Goal: Information Seeking & Learning: Learn about a topic

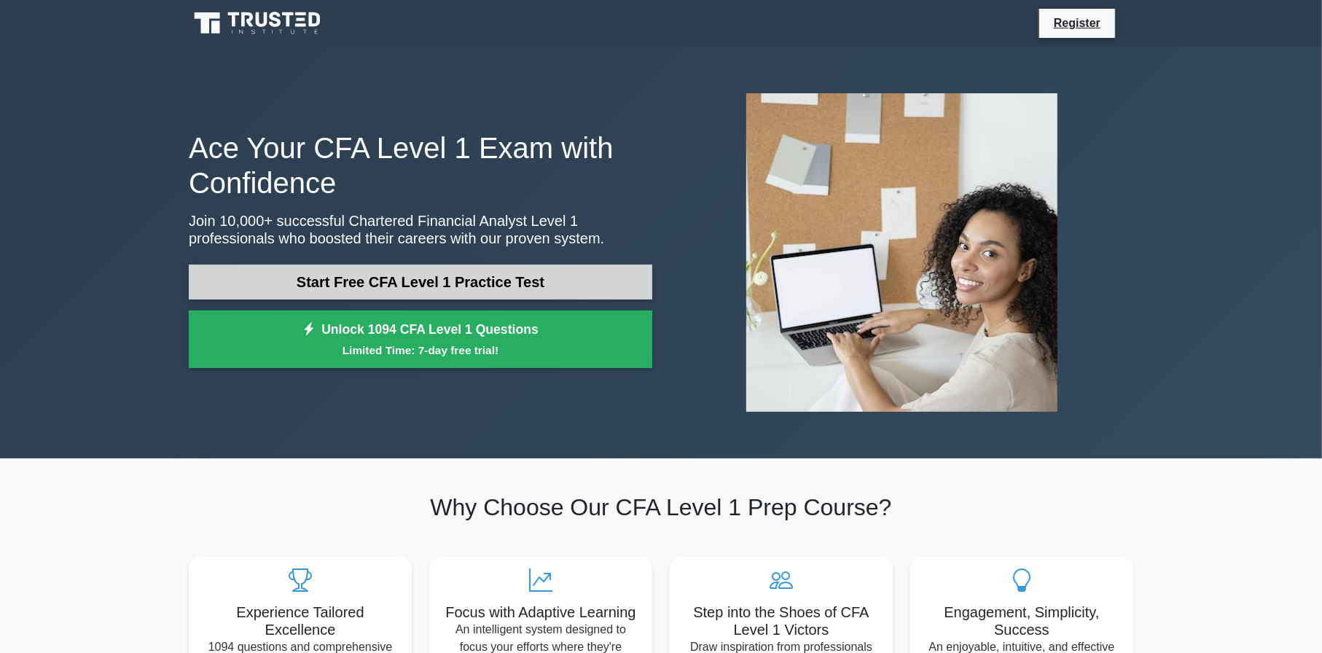
click at [293, 289] on link "Start Free CFA Level 1 Practice Test" at bounding box center [421, 282] width 464 height 35
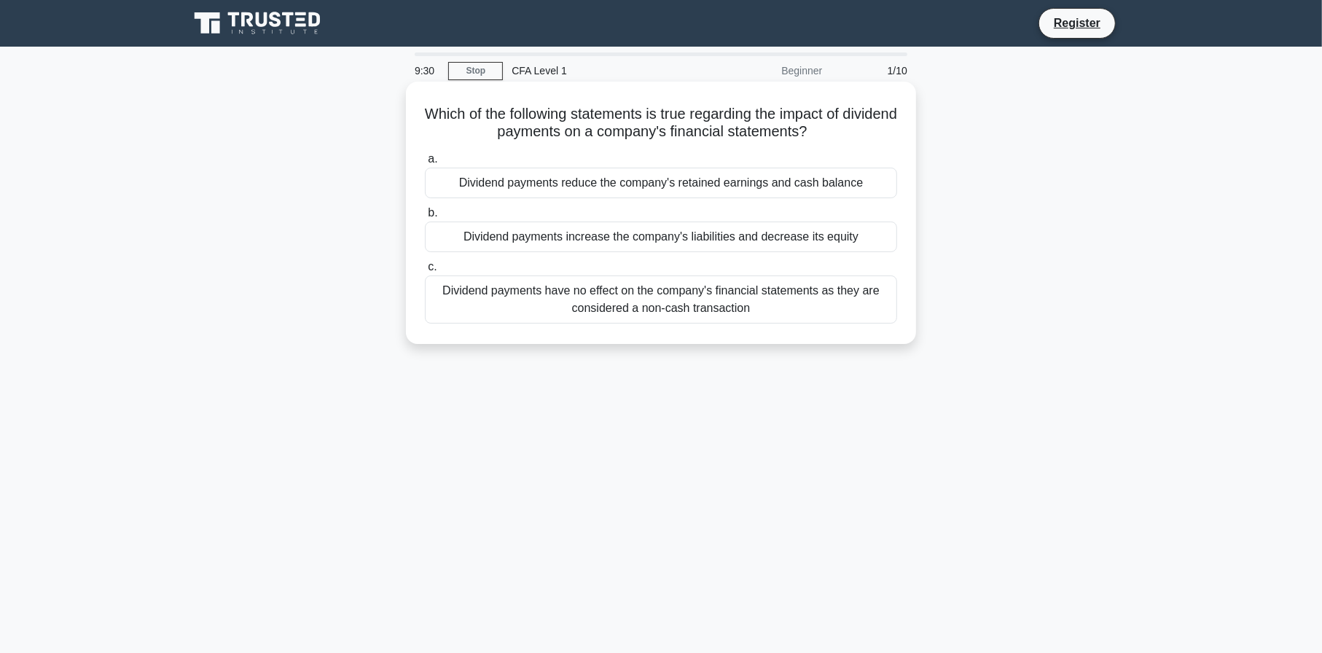
click at [477, 305] on div "Dividend payments have no effect on the company's financial statements as they …" at bounding box center [661, 299] width 472 height 48
click at [425, 272] on input "c. Dividend payments have no effect on the company's financial statements as th…" at bounding box center [425, 266] width 0 height 9
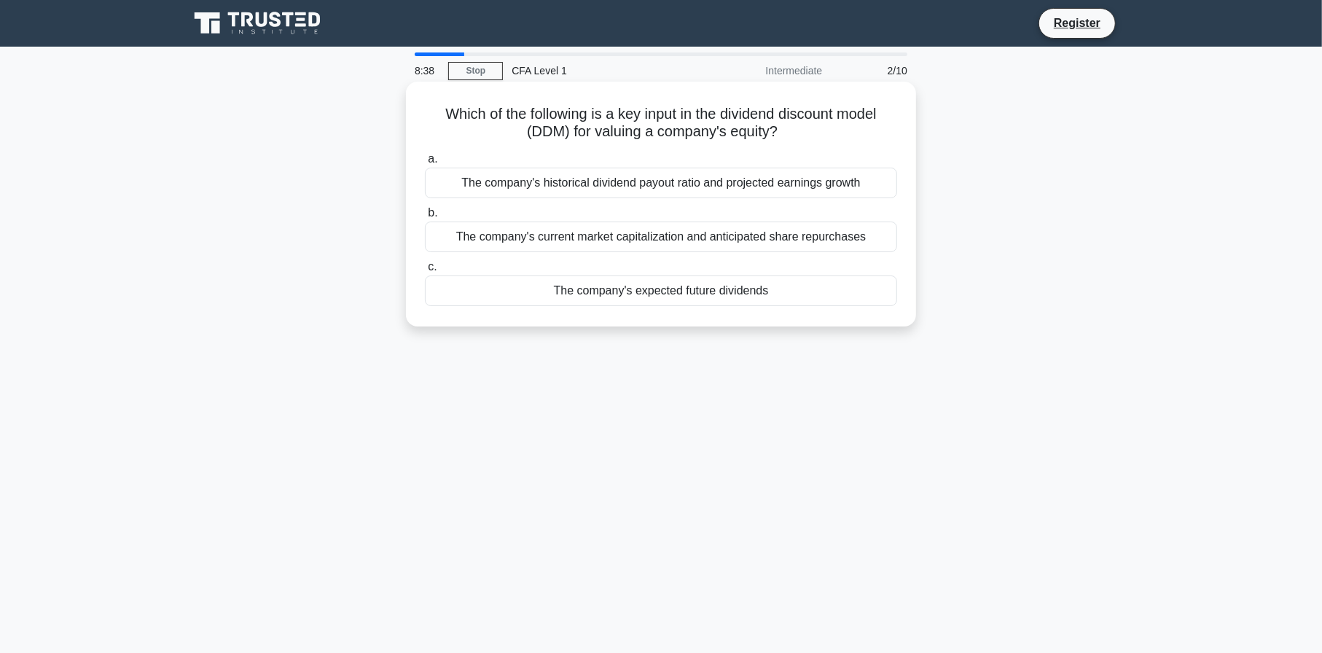
click at [481, 176] on div "The company's historical dividend payout ratio and projected earnings growth" at bounding box center [661, 183] width 472 height 31
click at [425, 164] on input "a. The company's historical dividend payout ratio and projected earnings growth" at bounding box center [425, 159] width 0 height 9
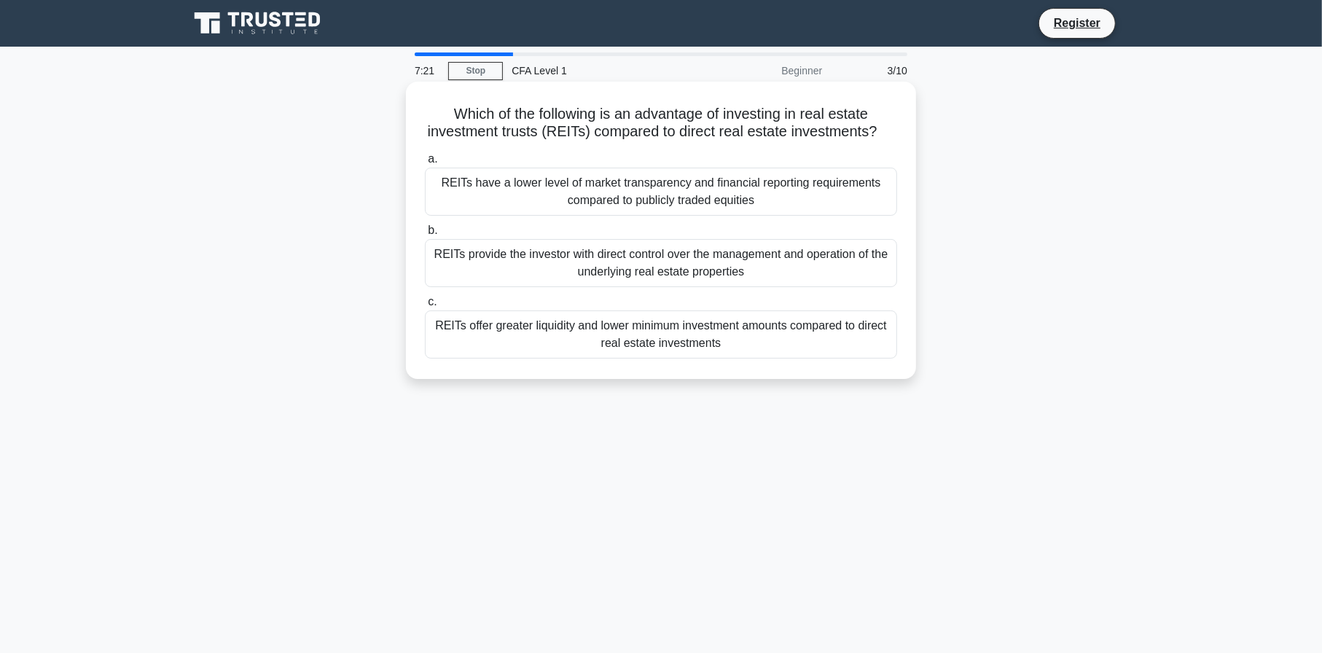
click at [513, 356] on div "REITs offer greater liquidity and lower minimum investment amounts compared to …" at bounding box center [661, 334] width 472 height 48
click at [425, 307] on input "c. REITs offer greater liquidity and lower minimum investment amounts compared …" at bounding box center [425, 301] width 0 height 9
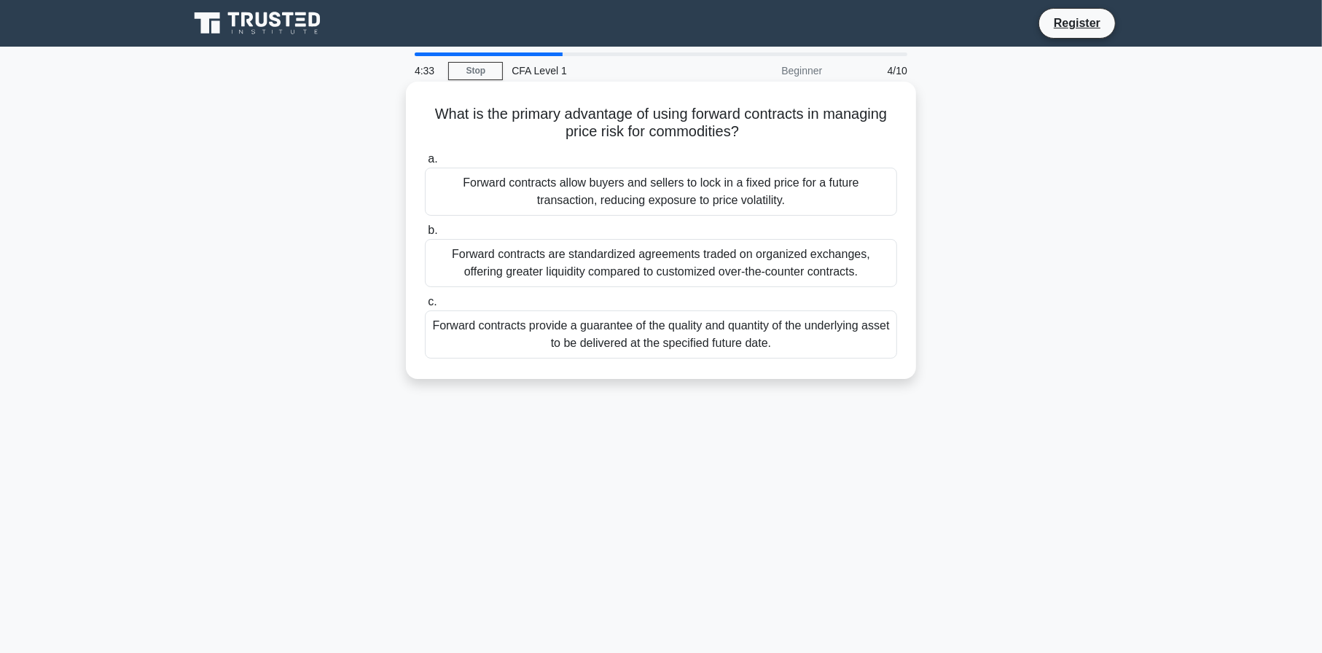
click at [539, 330] on div "Forward contracts provide a guarantee of the quality and quantity of the underl…" at bounding box center [661, 334] width 472 height 48
click at [425, 307] on input "c. Forward contracts provide a guarantee of the quality and quantity of the und…" at bounding box center [425, 301] width 0 height 9
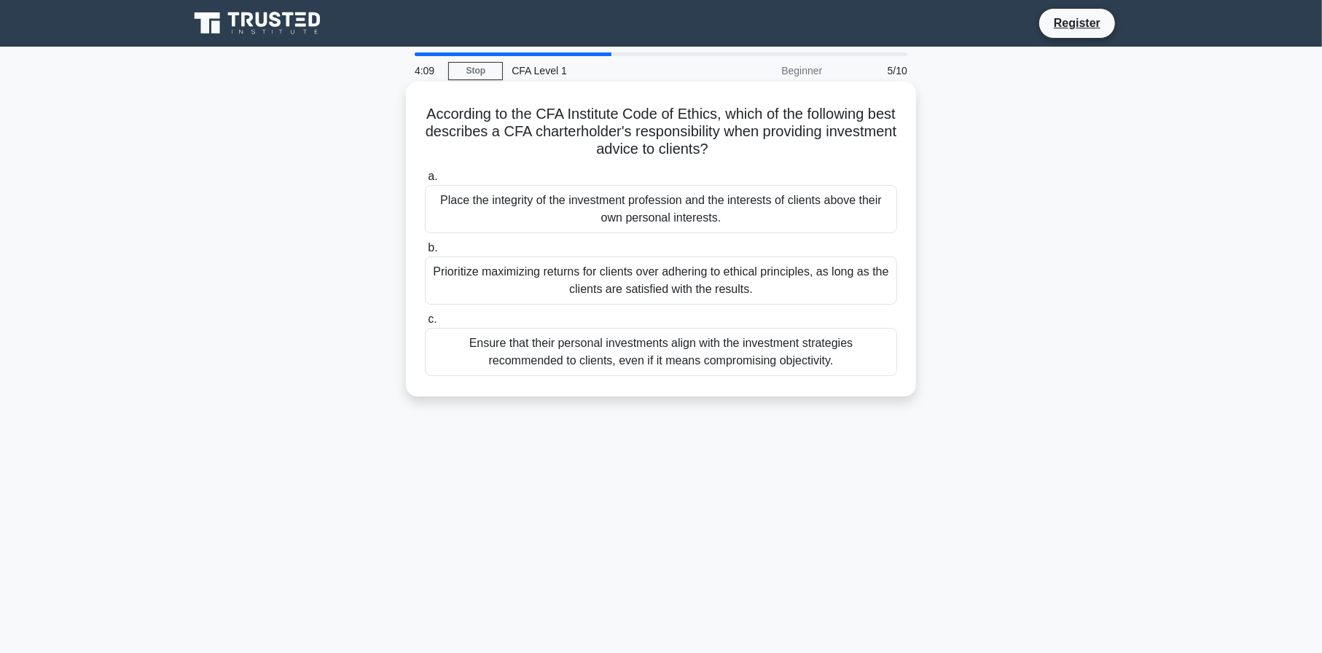
click at [470, 217] on div "Place the integrity of the investment profession and the interests of clients a…" at bounding box center [661, 209] width 472 height 48
click at [425, 181] on input "a. Place the integrity of the investment profession and the interests of client…" at bounding box center [425, 176] width 0 height 9
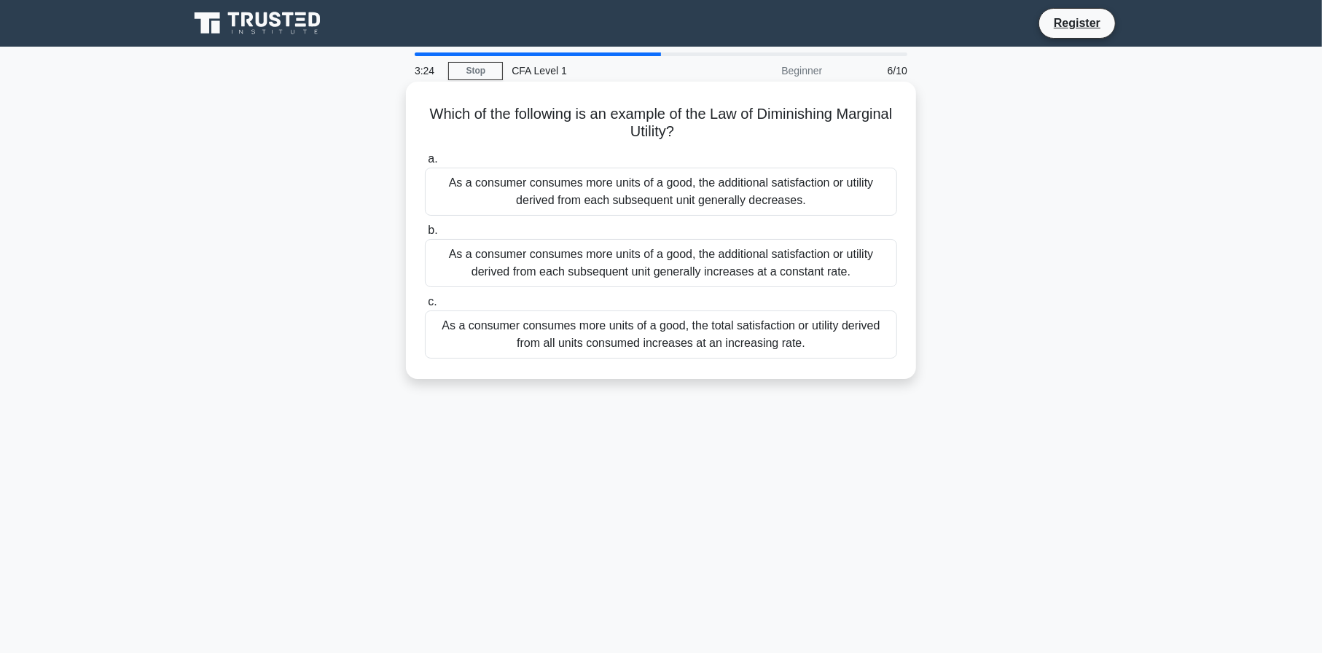
click at [478, 199] on div "As a consumer consumes more units of a good, the additional satisfaction or uti…" at bounding box center [661, 192] width 472 height 48
click at [425, 164] on input "a. As a consumer consumes more units of a good, the additional satisfaction or …" at bounding box center [425, 159] width 0 height 9
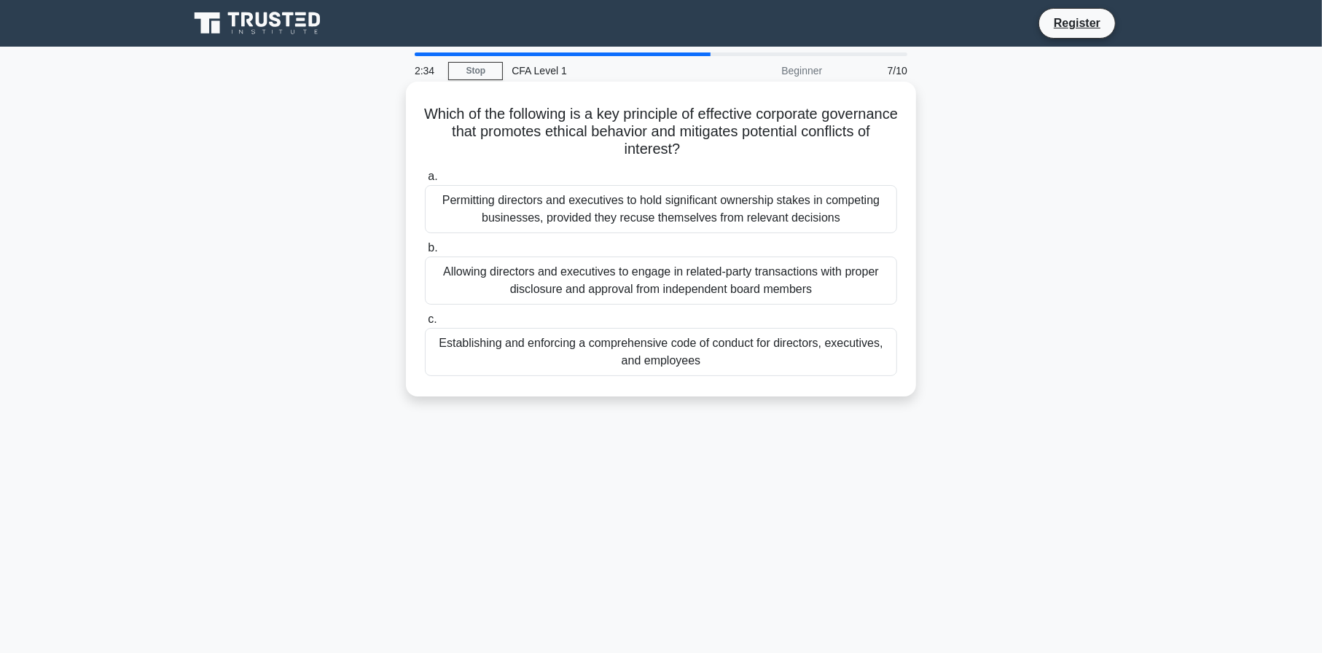
click at [473, 345] on div "Establishing and enforcing a comprehensive code of conduct for directors, execu…" at bounding box center [661, 352] width 472 height 48
click at [425, 324] on input "c. Establishing and enforcing a comprehensive code of conduct for directors, ex…" at bounding box center [425, 319] width 0 height 9
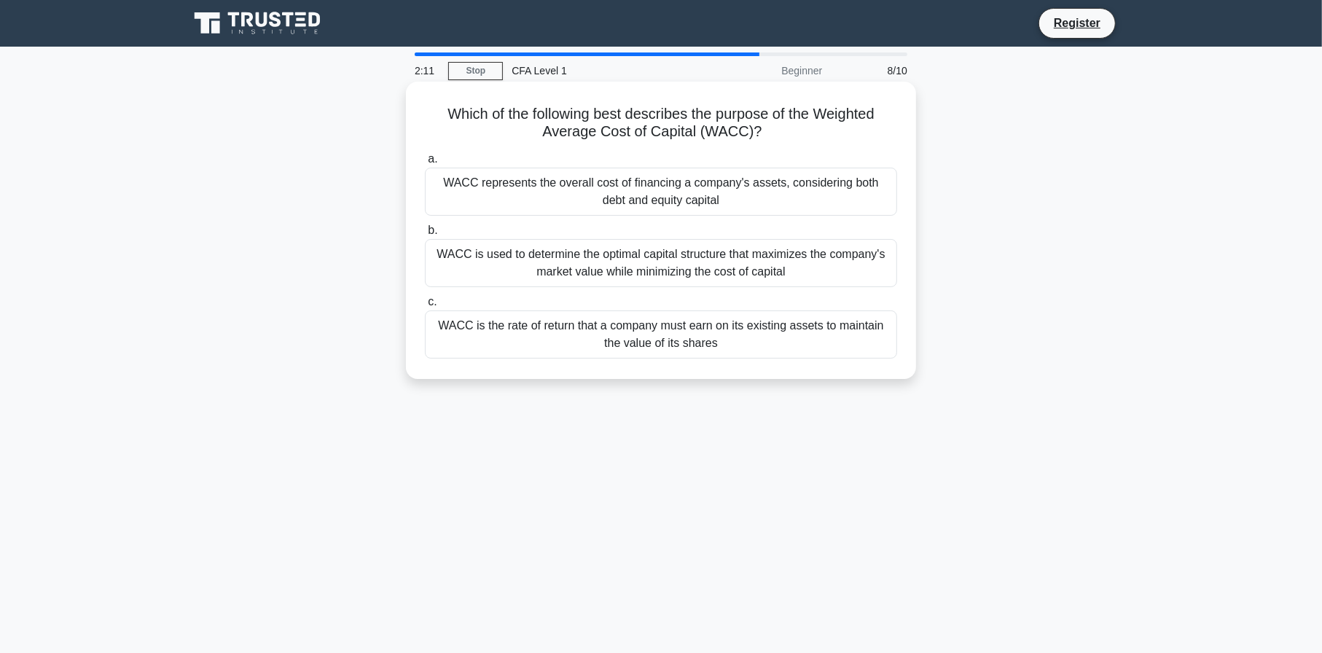
click at [466, 206] on div "WACC represents the overall cost of financing a company's assets, considering b…" at bounding box center [661, 192] width 472 height 48
click at [425, 164] on input "a. WACC represents the overall cost of financing a company's assets, considerin…" at bounding box center [425, 159] width 0 height 9
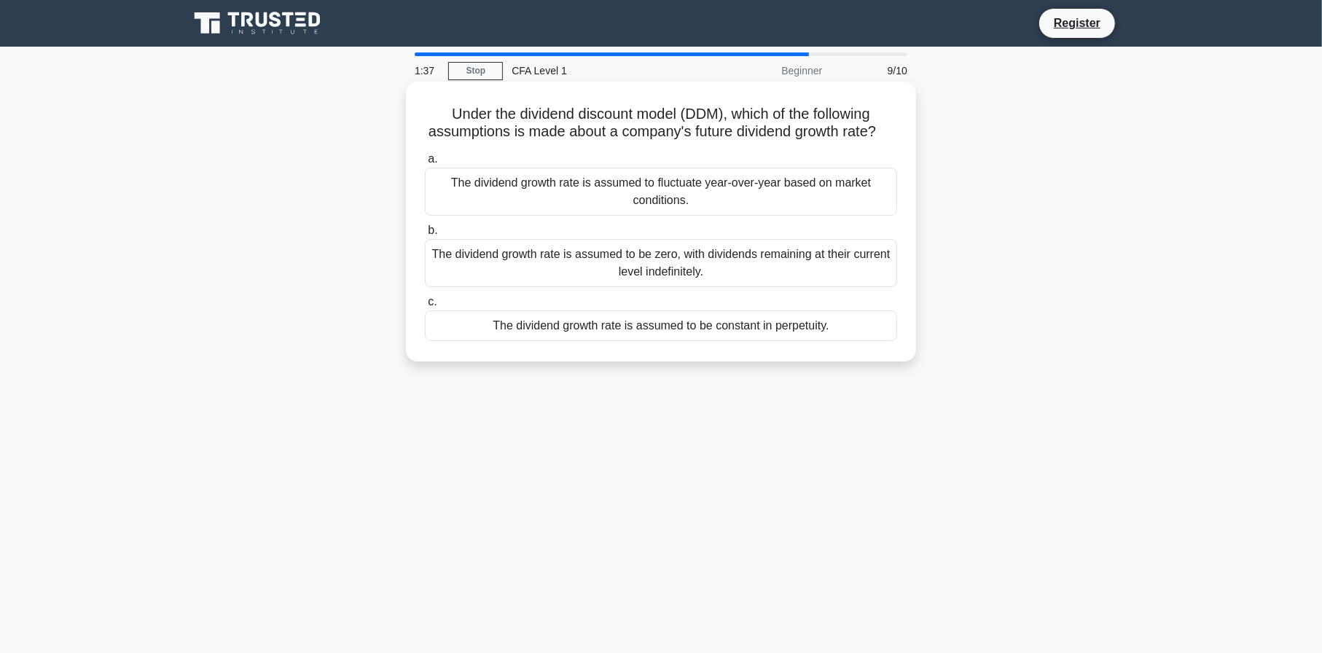
click at [454, 339] on div "The dividend growth rate is assumed to be constant in perpetuity." at bounding box center [661, 325] width 472 height 31
click at [425, 307] on input "c. The dividend growth rate is assumed to be constant in perpetuity." at bounding box center [425, 301] width 0 height 9
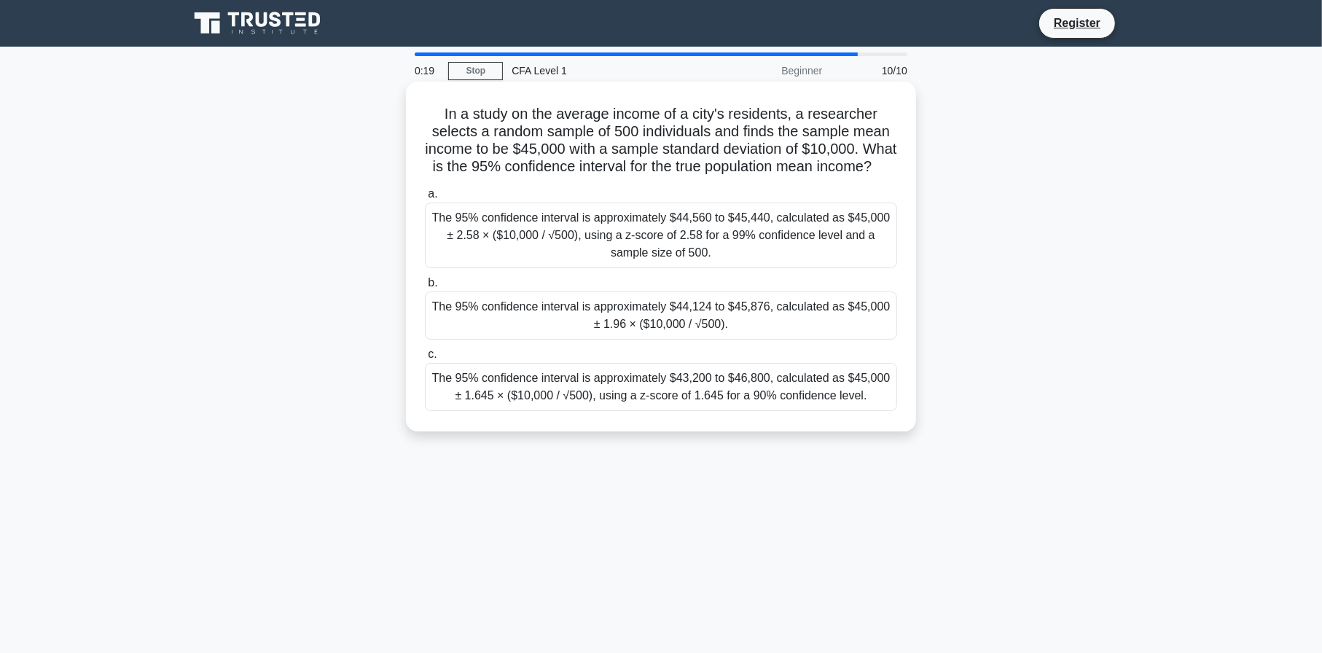
click at [509, 249] on div "The 95% confidence interval is approximately $44,560 to $45,440, calculated as …" at bounding box center [661, 236] width 472 height 66
click at [425, 199] on input "a. The 95% confidence interval is approximately $44,560 to $45,440, calculated …" at bounding box center [425, 193] width 0 height 9
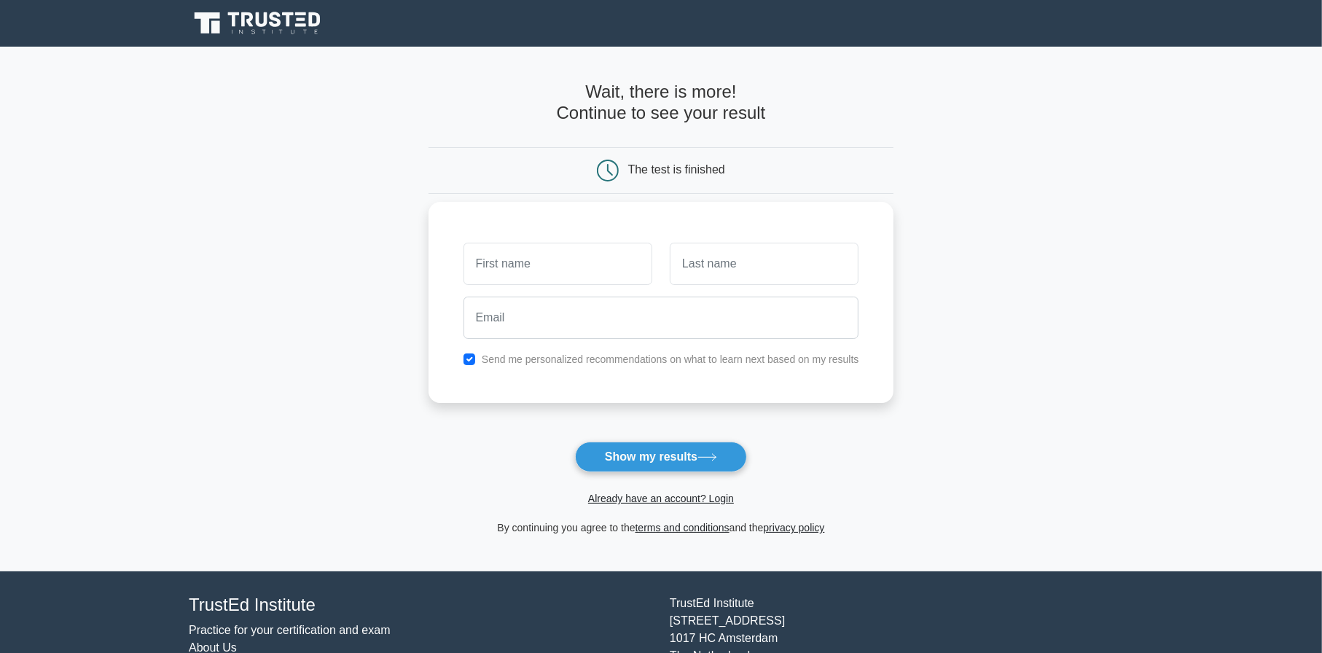
click at [533, 272] on input "text" at bounding box center [558, 264] width 189 height 42
type input "Disha"
click at [684, 278] on input "text" at bounding box center [764, 264] width 189 height 42
type input "Dhene"
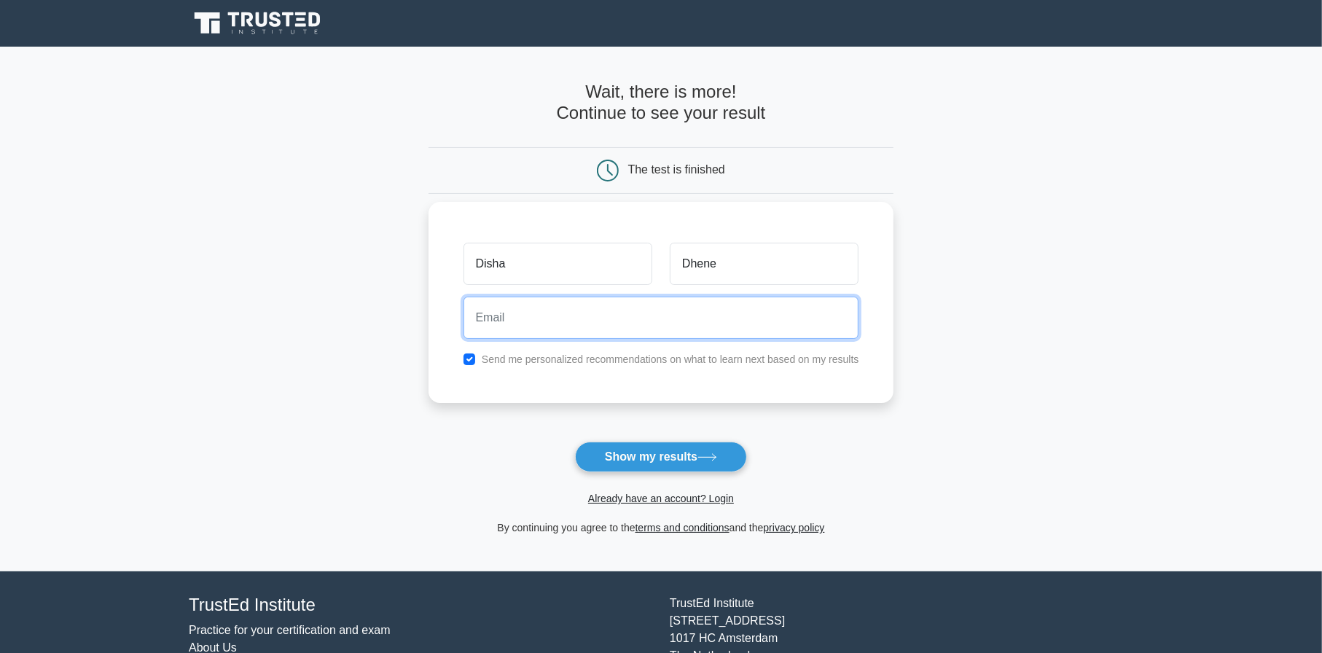
click at [663, 310] on input "email" at bounding box center [662, 318] width 396 height 42
type input "dhenedishad1@gmail.com"
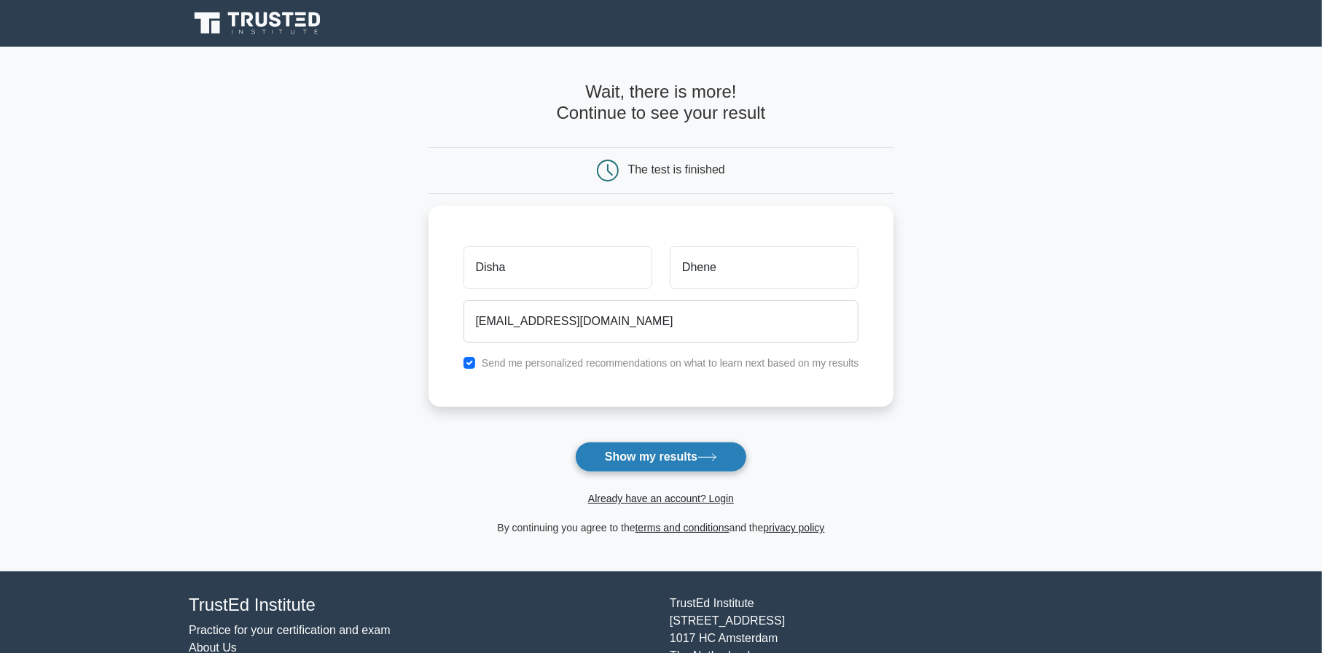
click at [641, 460] on button "Show my results" at bounding box center [661, 457] width 172 height 31
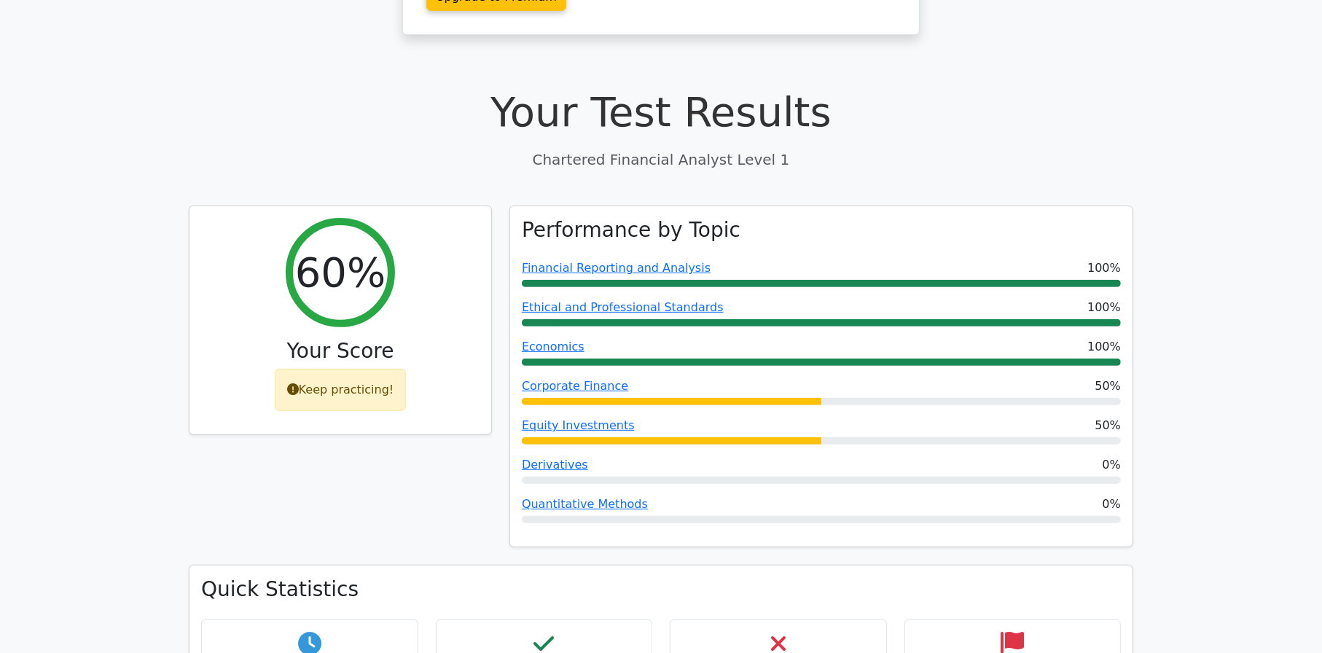
scroll to position [350, 0]
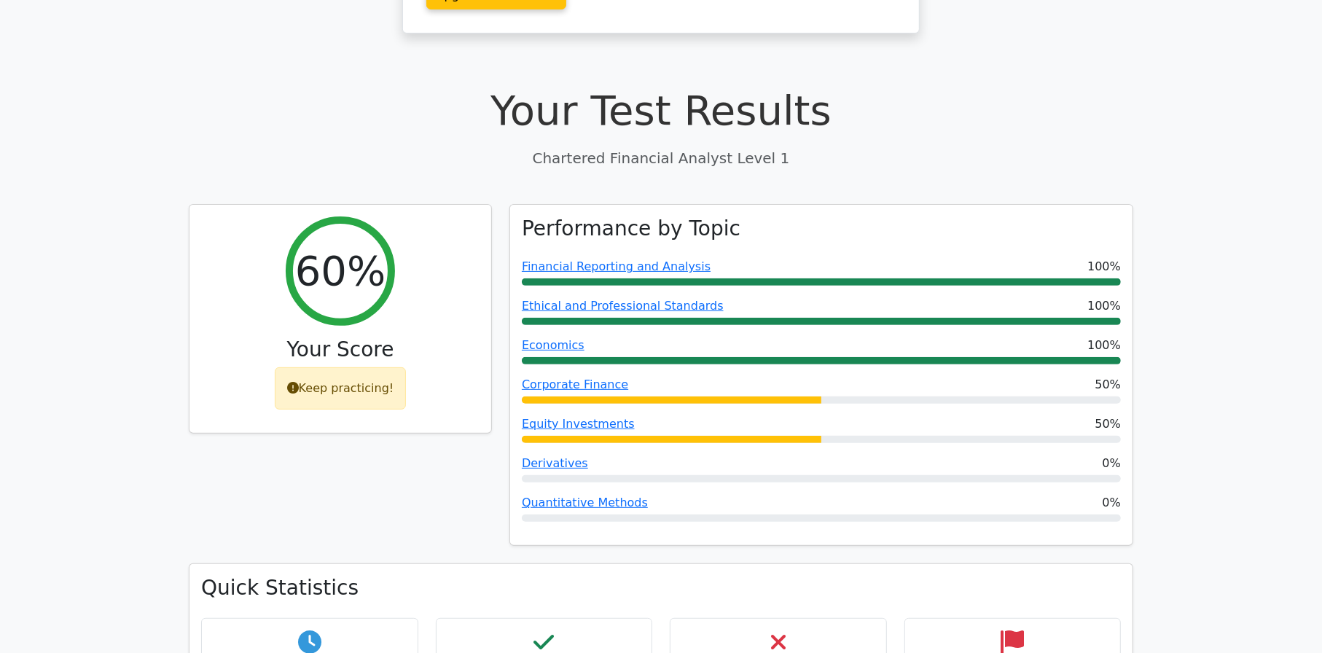
click at [409, 446] on div "60% Your Score Keep practicing!" at bounding box center [340, 384] width 321 height 360
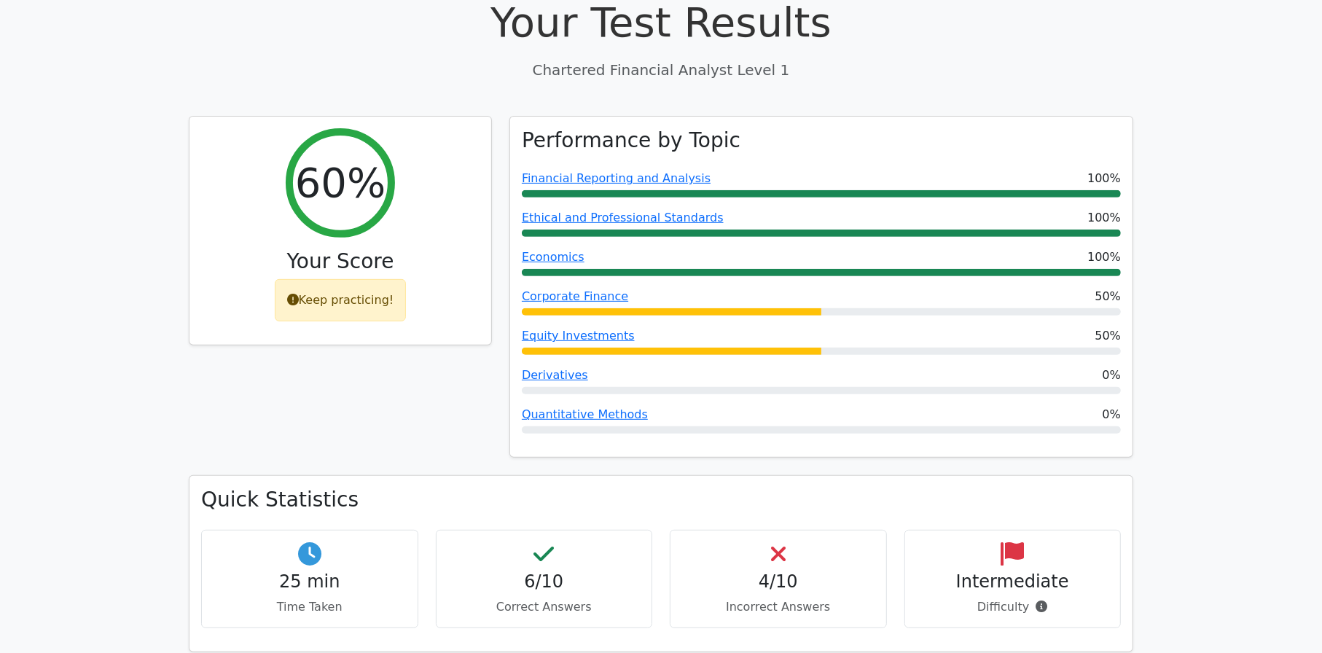
scroll to position [445, 0]
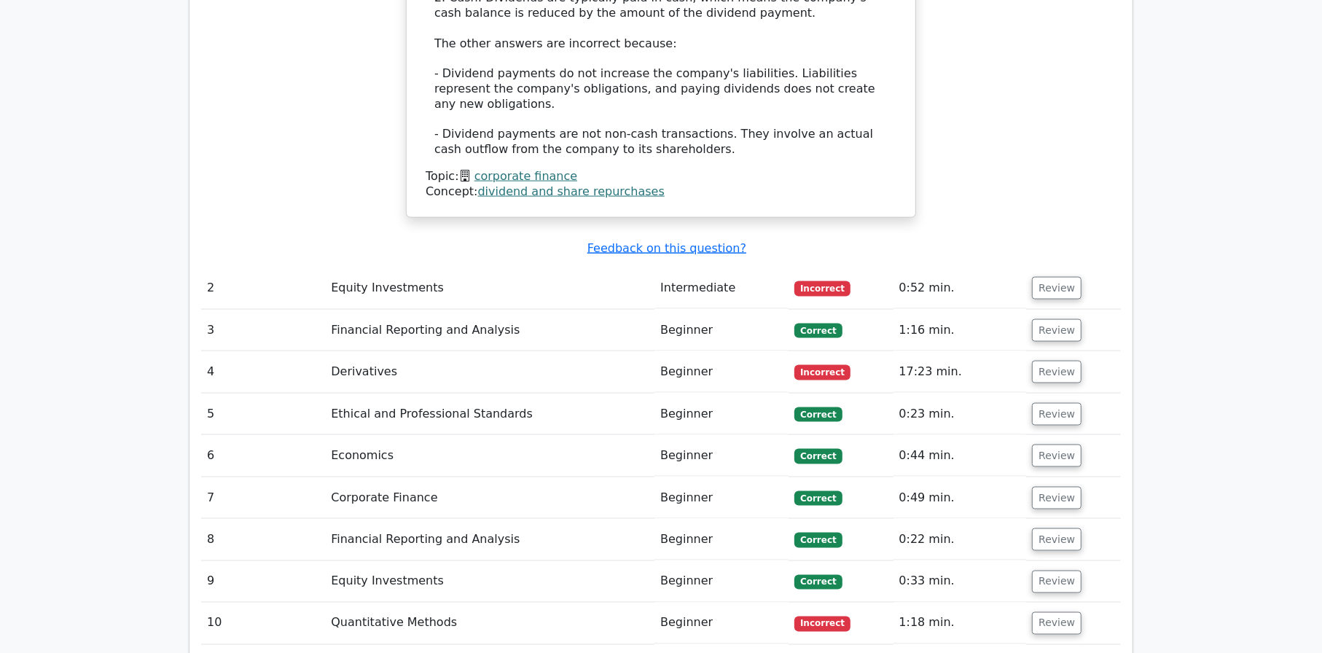
scroll to position [1727, 0]
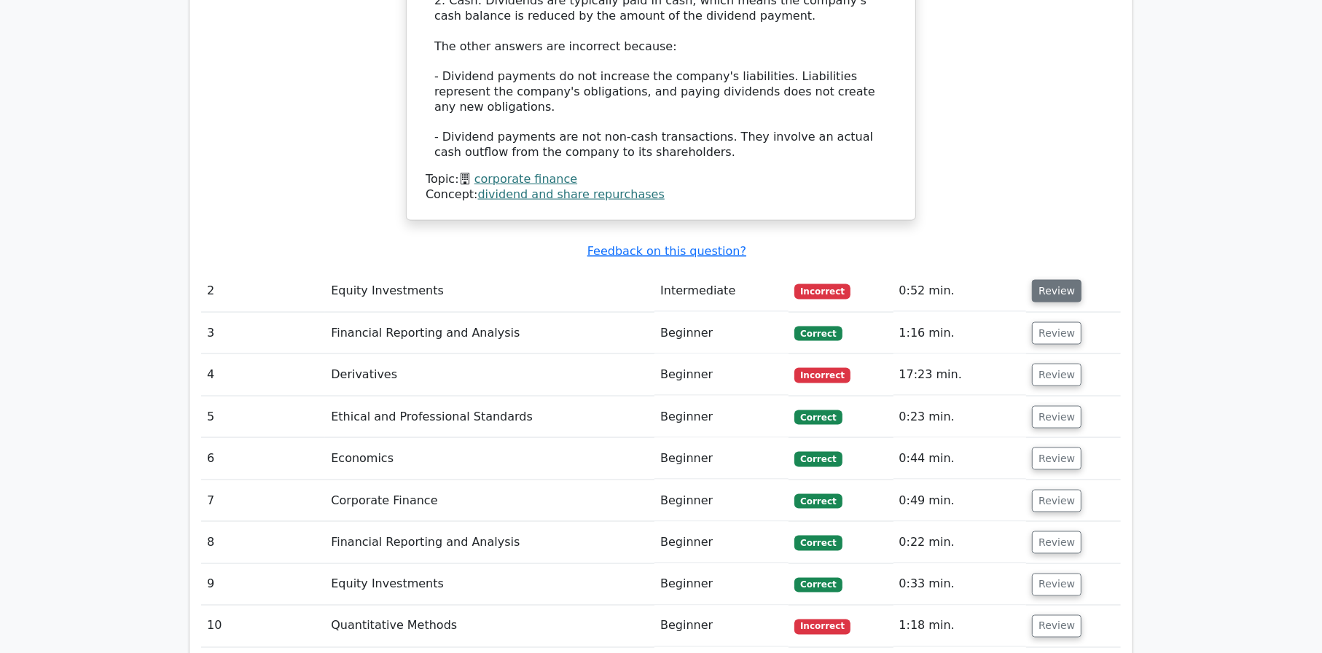
click at [1048, 280] on button "Review" at bounding box center [1057, 291] width 50 height 23
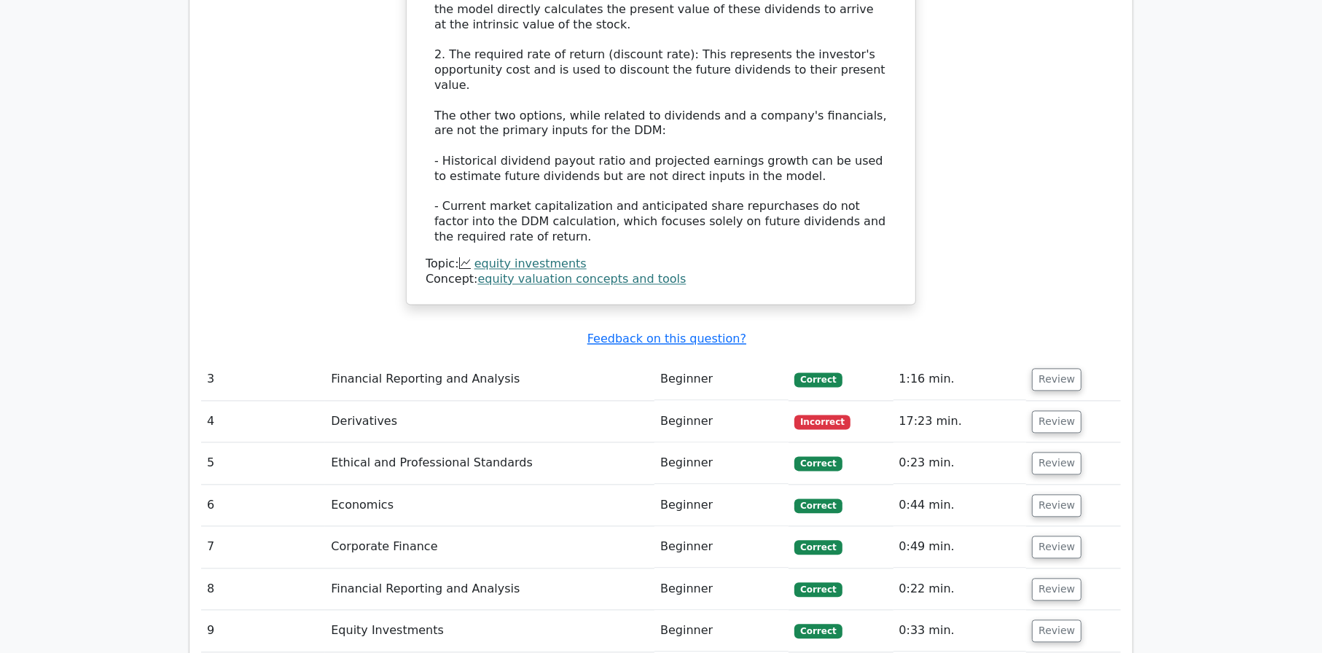
scroll to position [2391, 0]
click at [1061, 367] on button "Review" at bounding box center [1057, 378] width 50 height 23
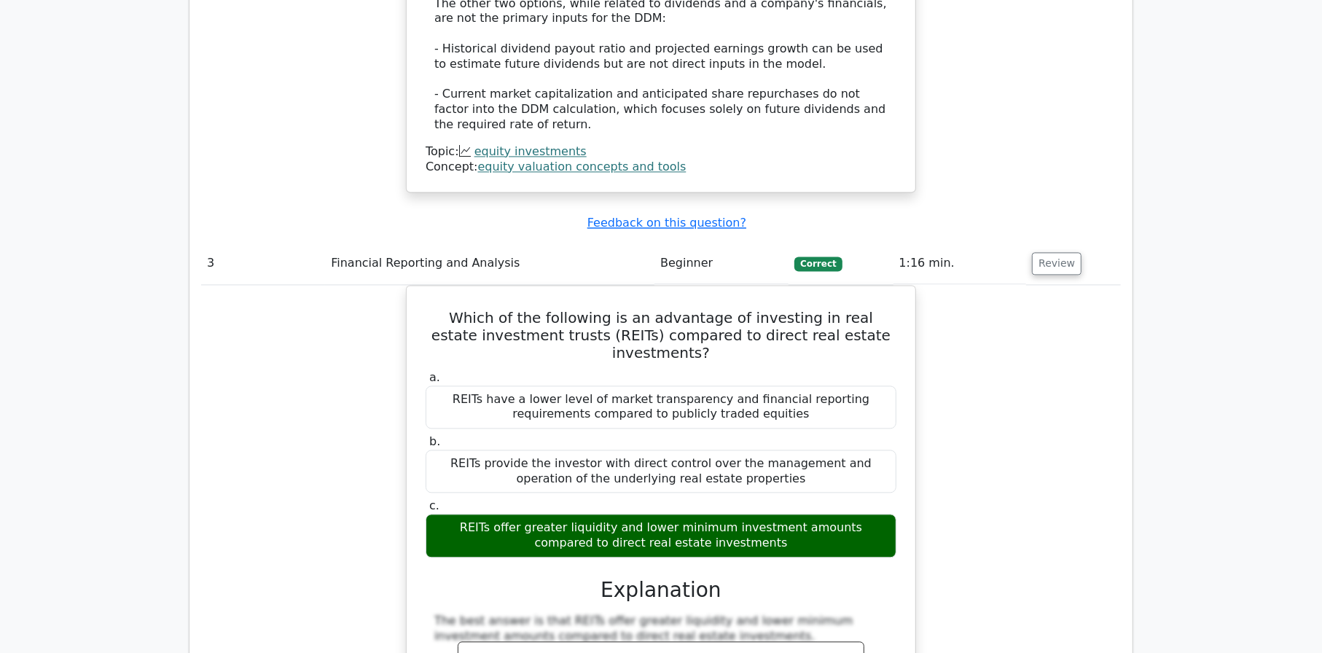
scroll to position [2507, 0]
click at [1049, 251] on button "Review" at bounding box center [1057, 262] width 50 height 23
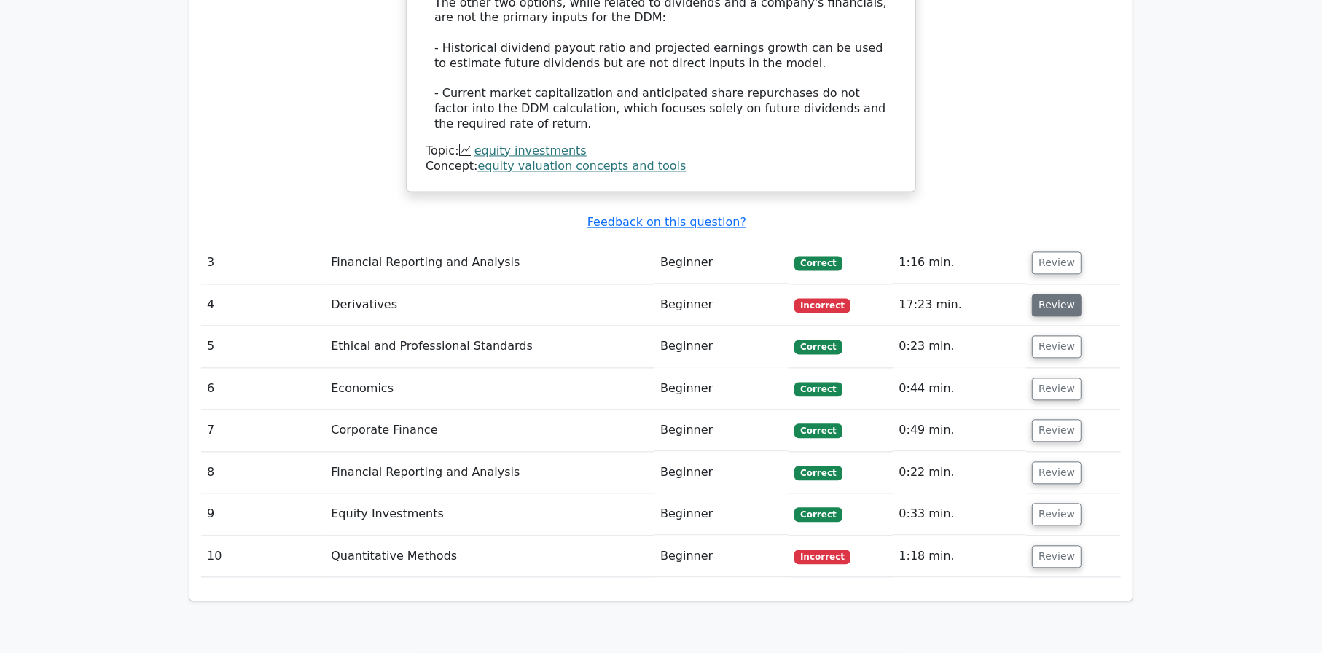
click at [1066, 294] on button "Review" at bounding box center [1057, 305] width 50 height 23
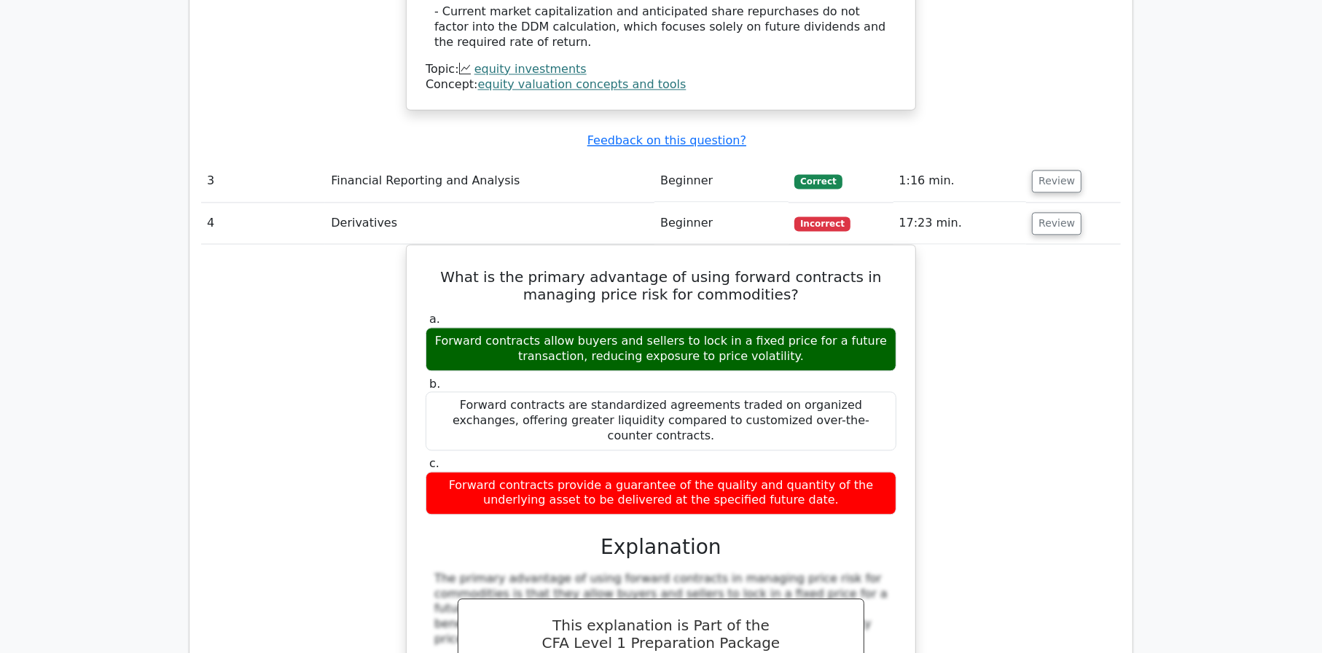
scroll to position [2587, 0]
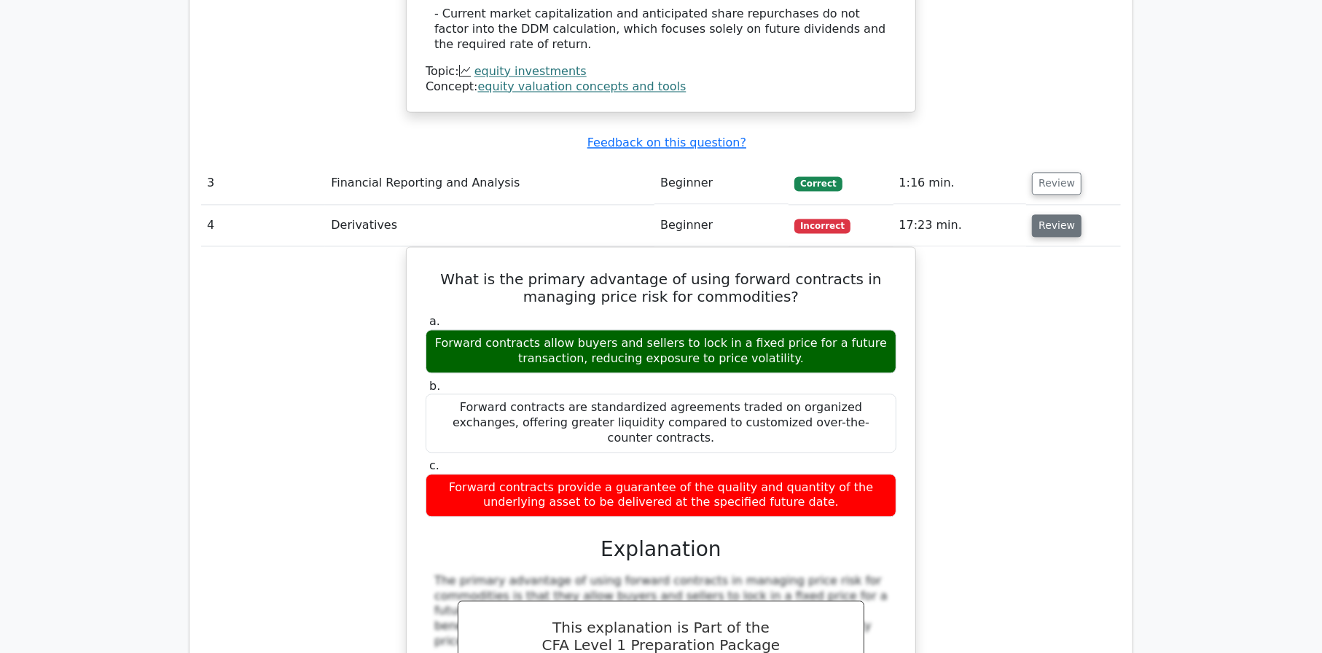
click at [1044, 214] on button "Review" at bounding box center [1057, 225] width 50 height 23
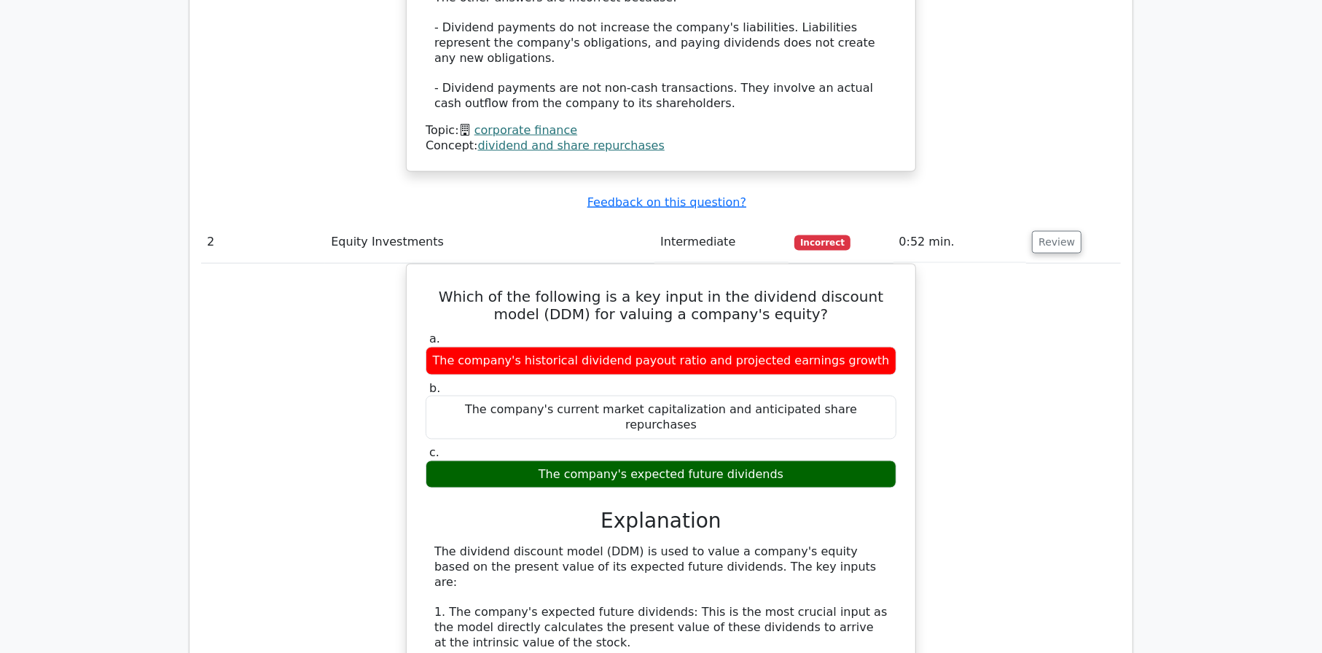
scroll to position [1774, 0]
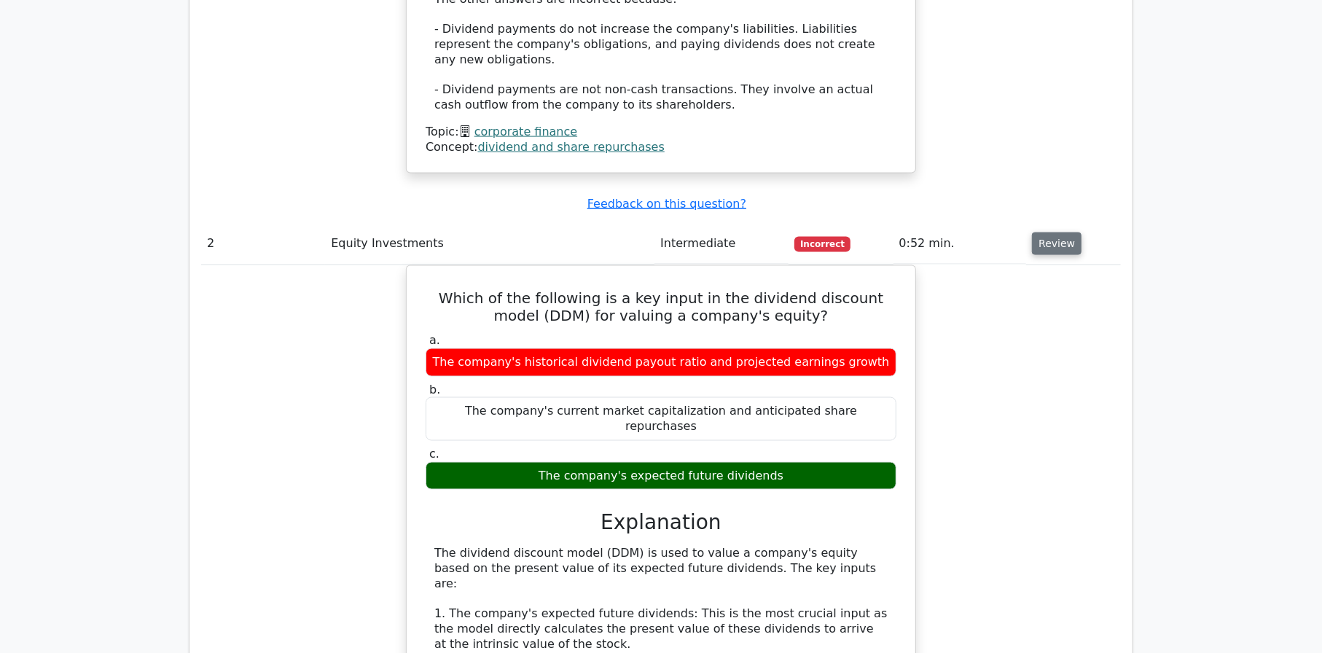
click at [1063, 232] on button "Review" at bounding box center [1057, 243] width 50 height 23
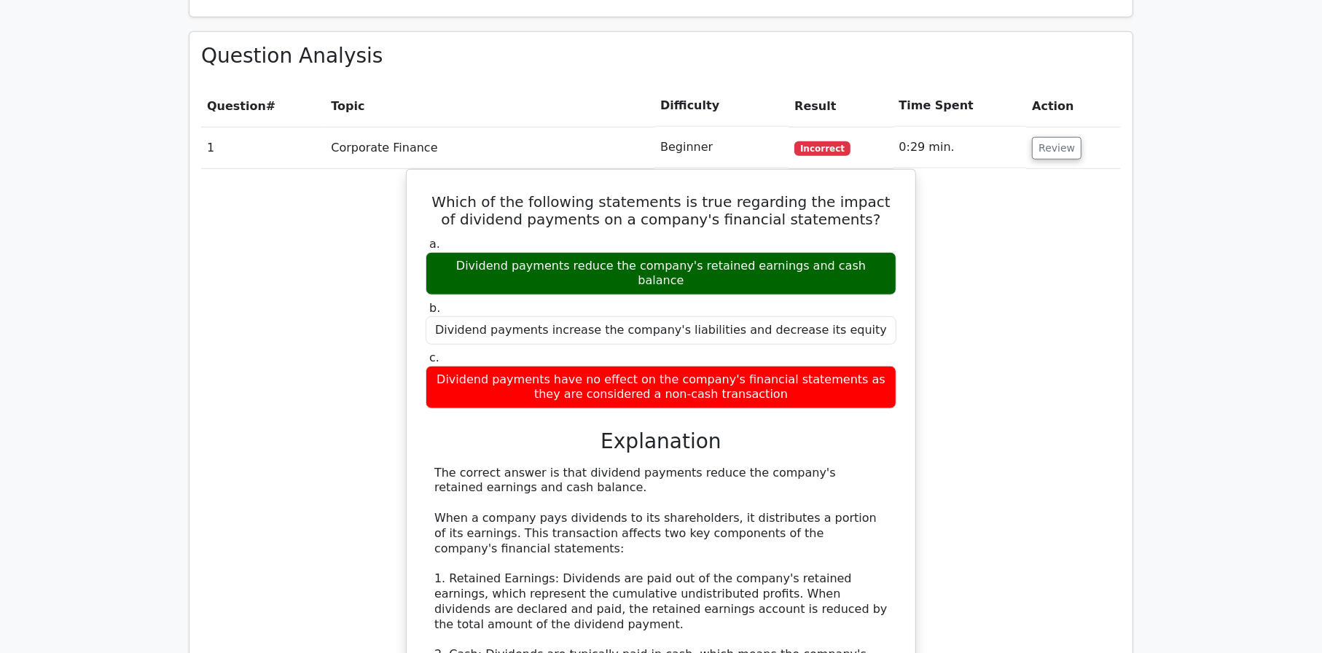
scroll to position [1068, 0]
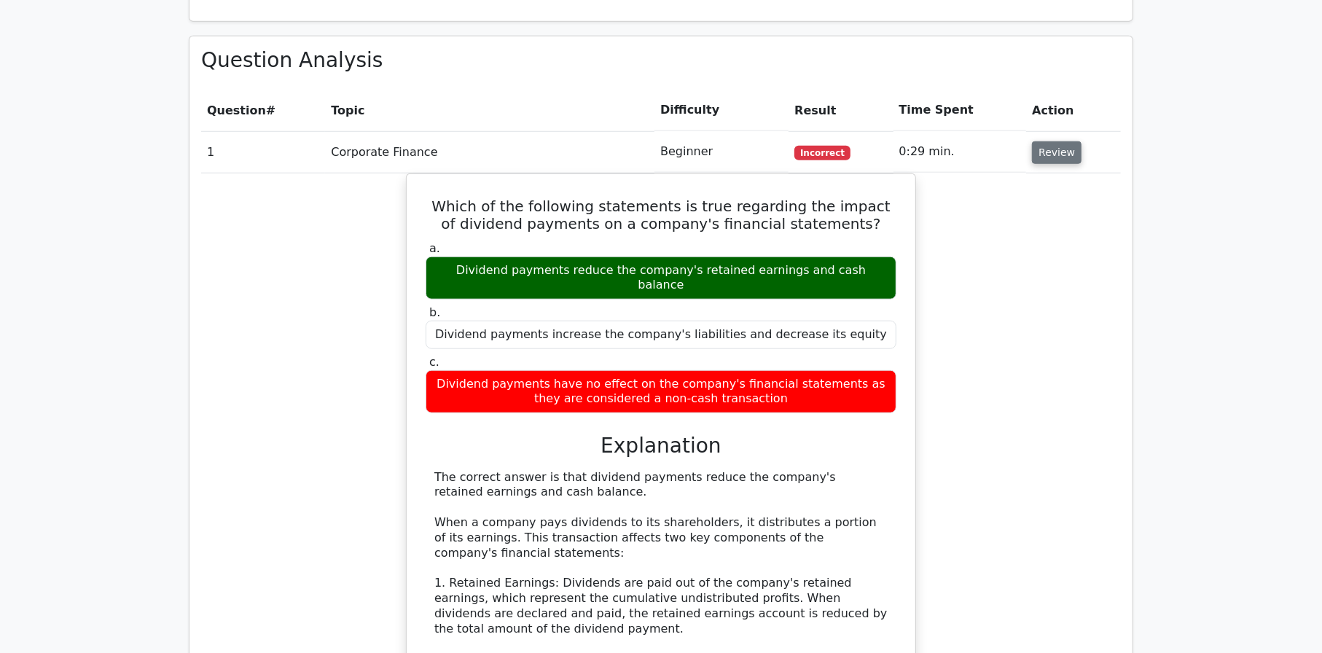
click at [1049, 141] on button "Review" at bounding box center [1057, 152] width 50 height 23
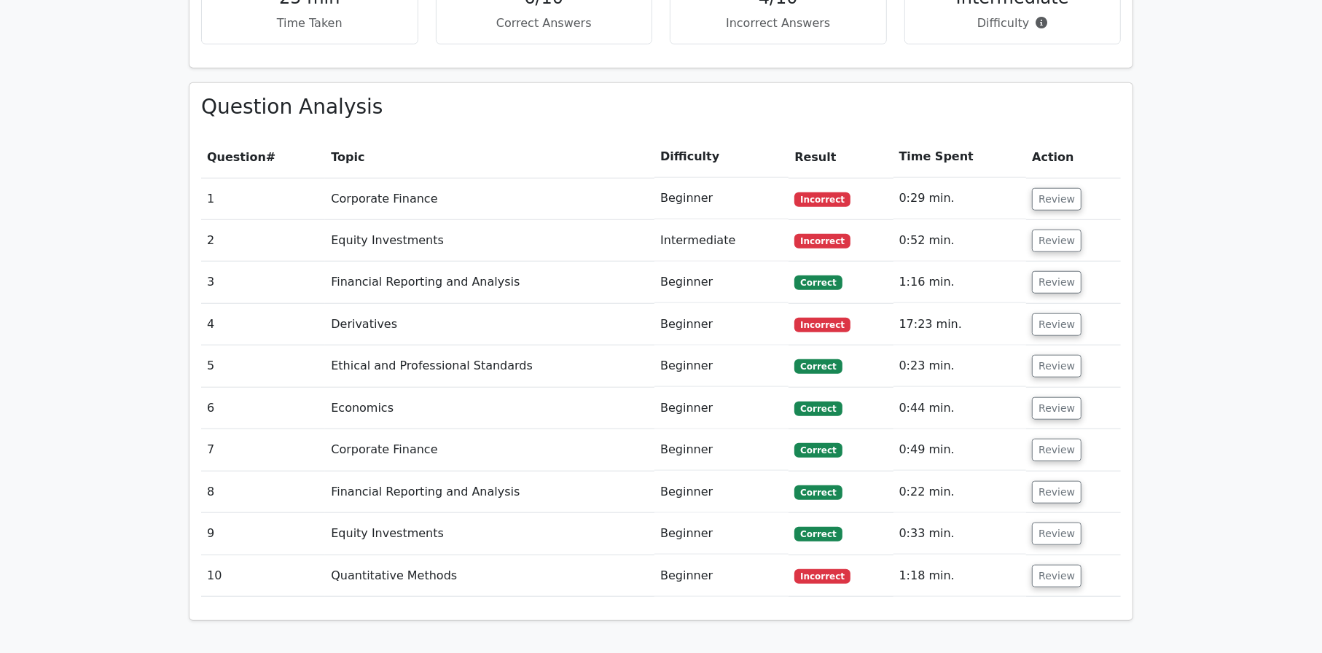
scroll to position [1130, 0]
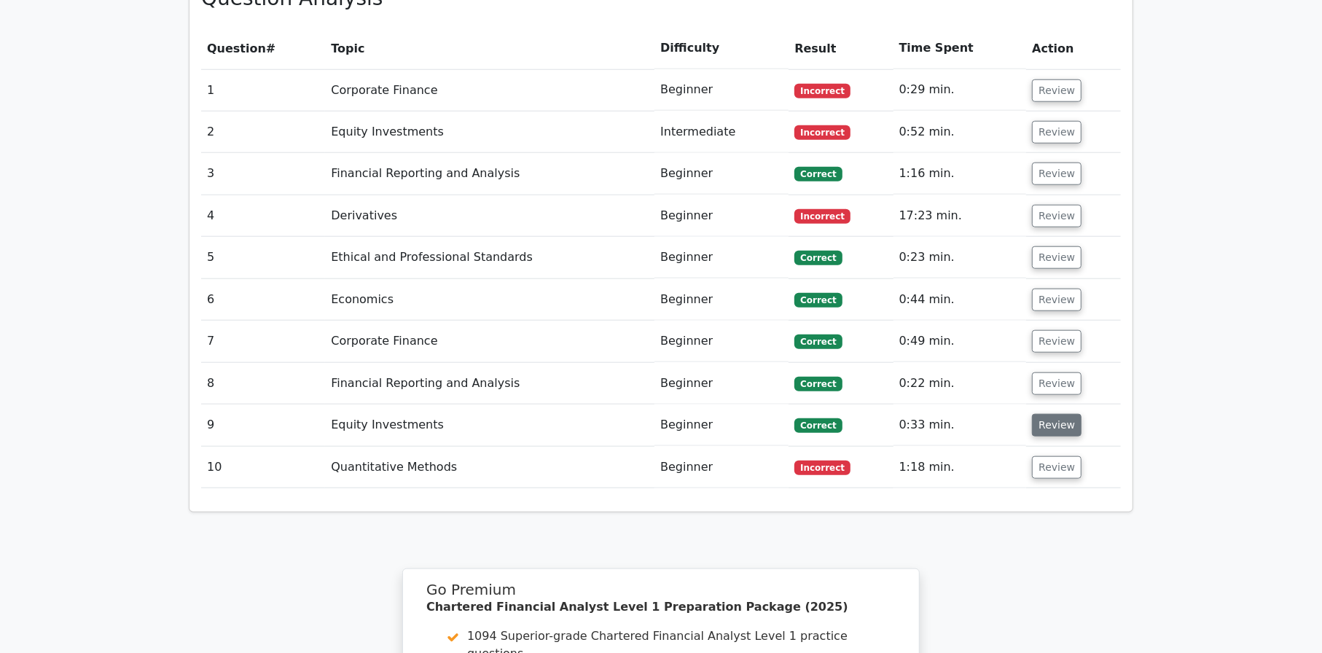
click at [1045, 414] on button "Review" at bounding box center [1057, 425] width 50 height 23
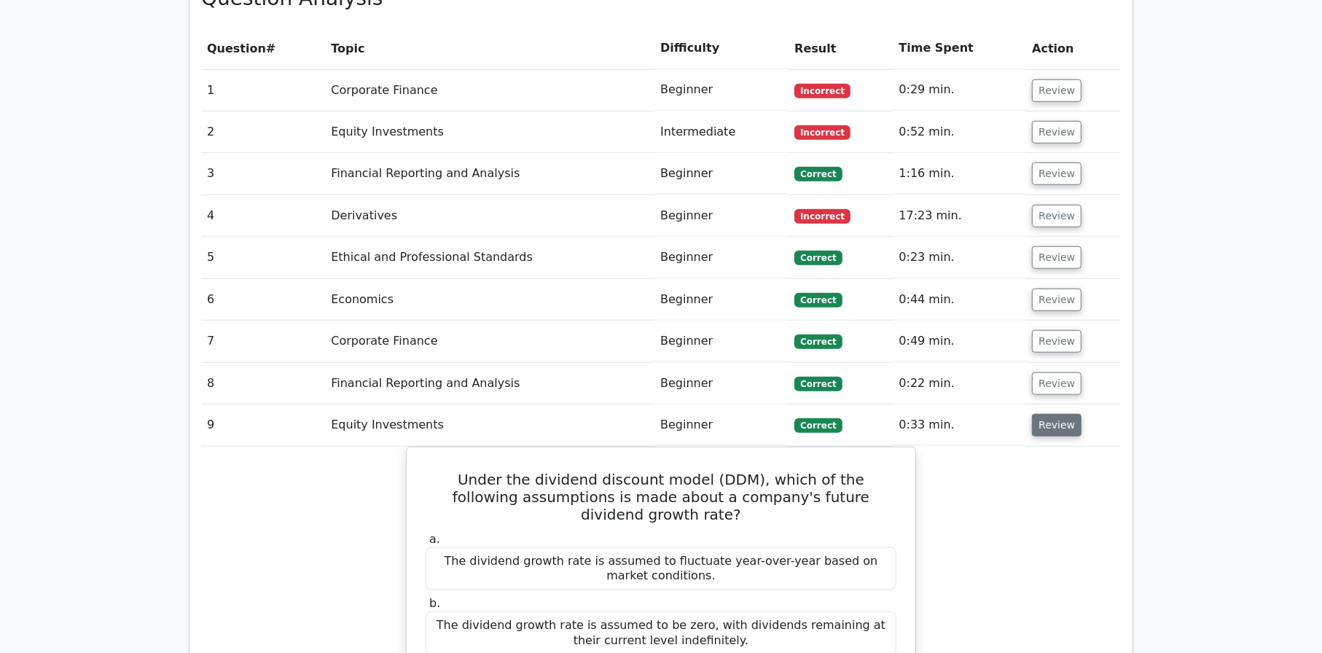
click at [1039, 414] on button "Review" at bounding box center [1057, 425] width 50 height 23
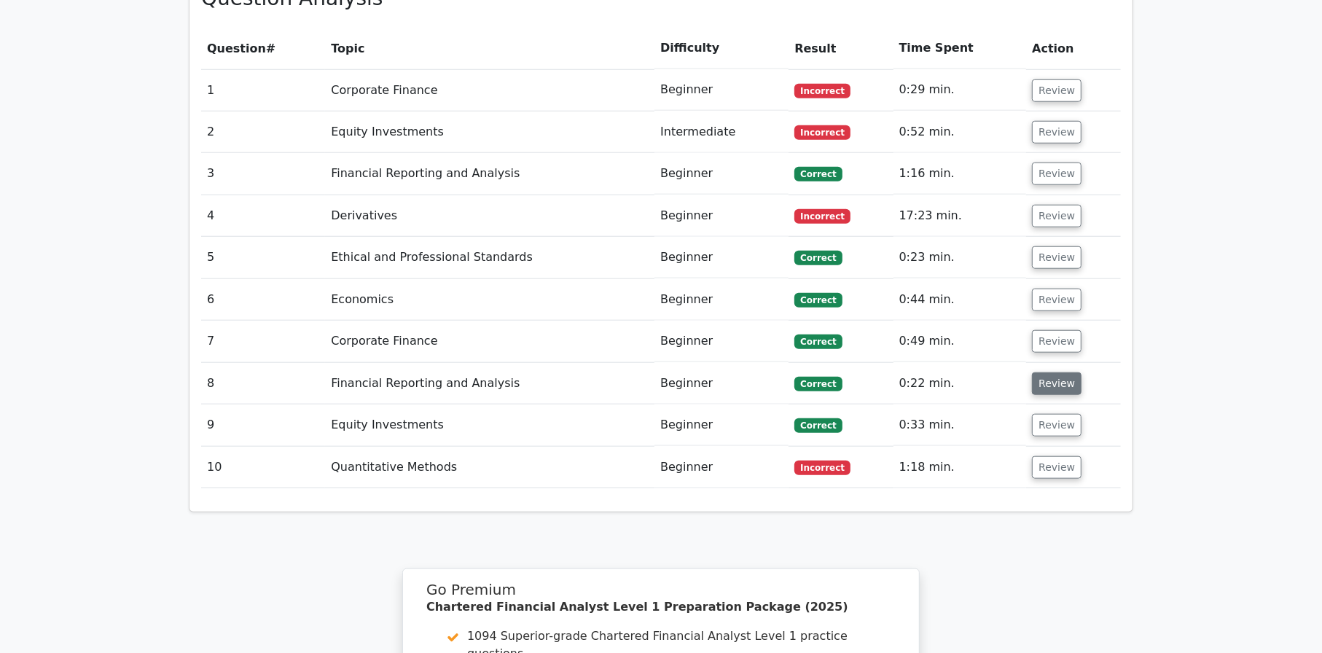
click at [1040, 372] on button "Review" at bounding box center [1057, 383] width 50 height 23
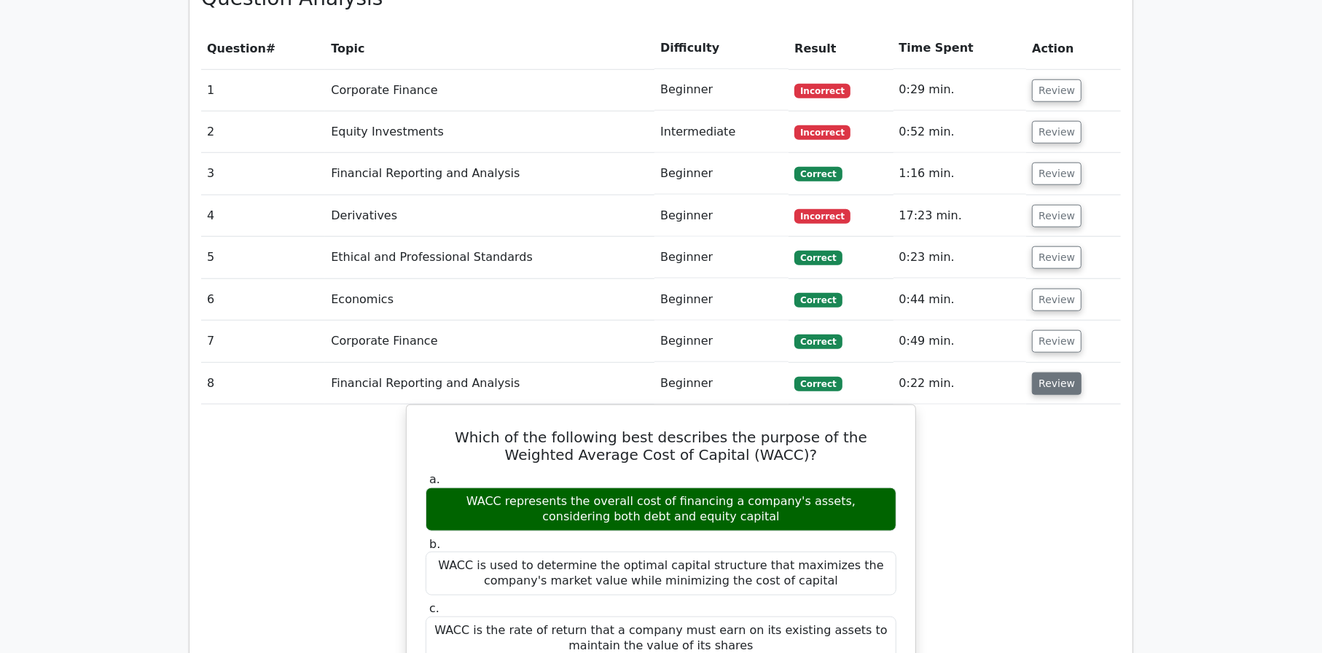
click at [1040, 372] on button "Review" at bounding box center [1057, 383] width 50 height 23
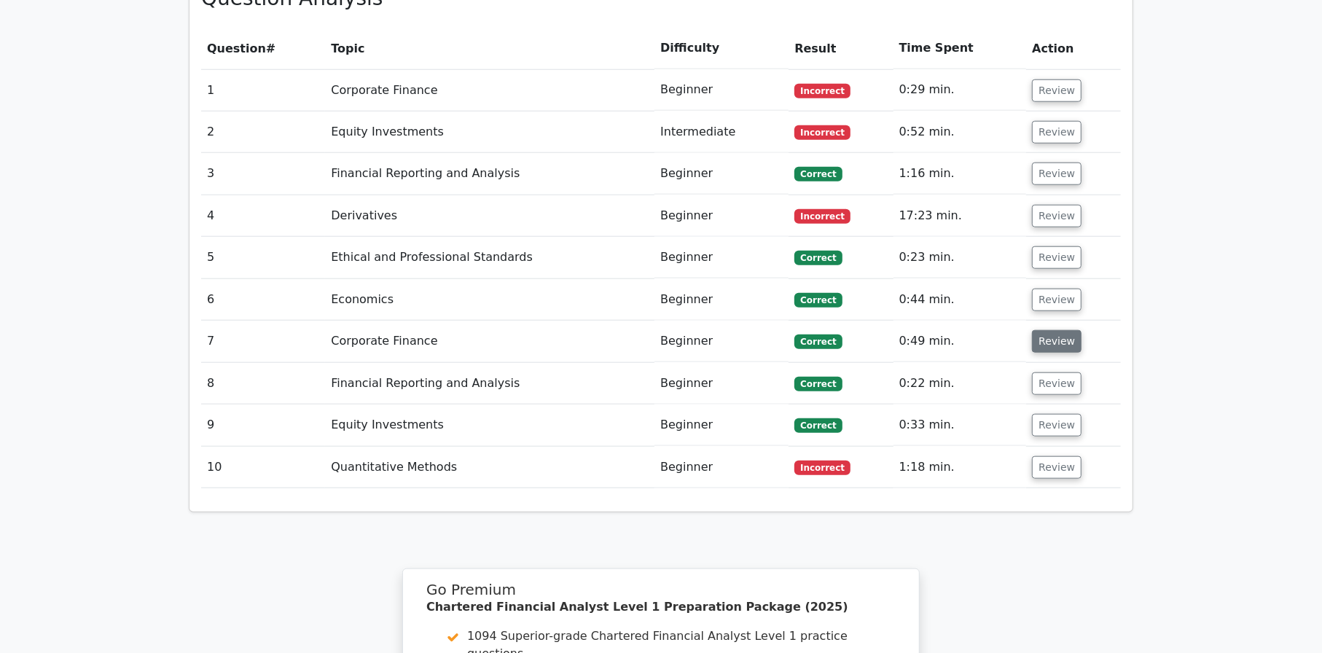
click at [1045, 330] on button "Review" at bounding box center [1057, 341] width 50 height 23
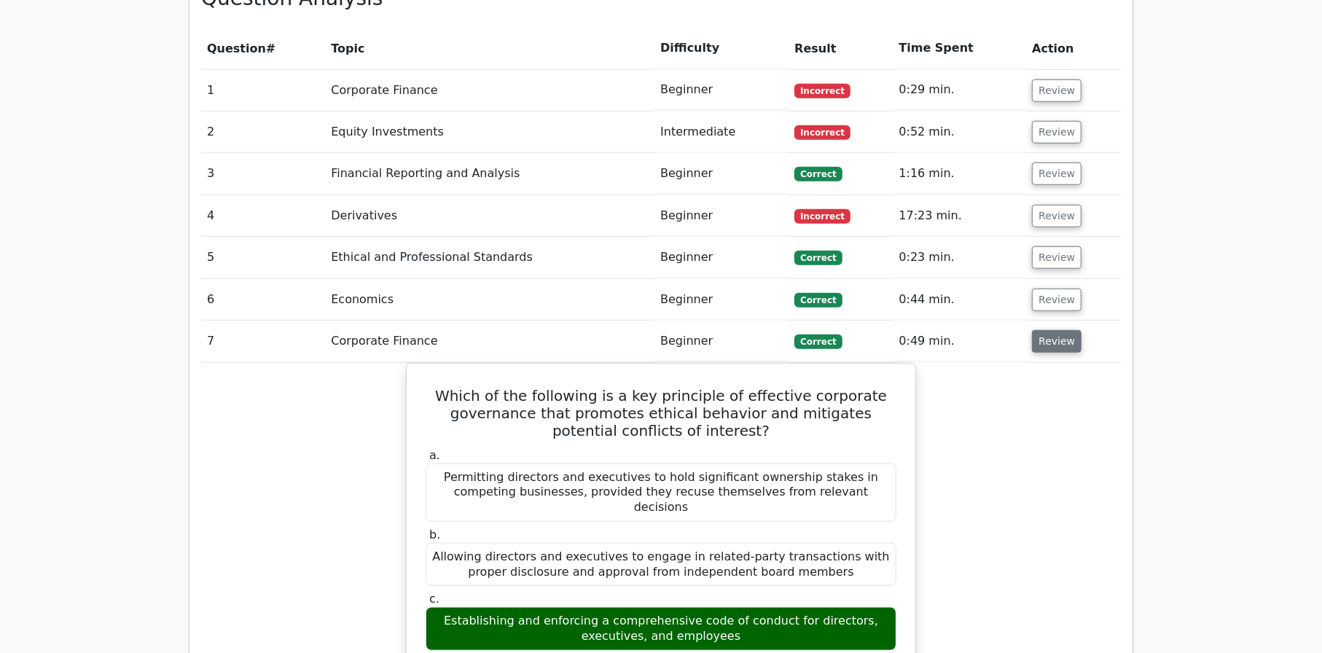
click at [1045, 330] on button "Review" at bounding box center [1057, 341] width 50 height 23
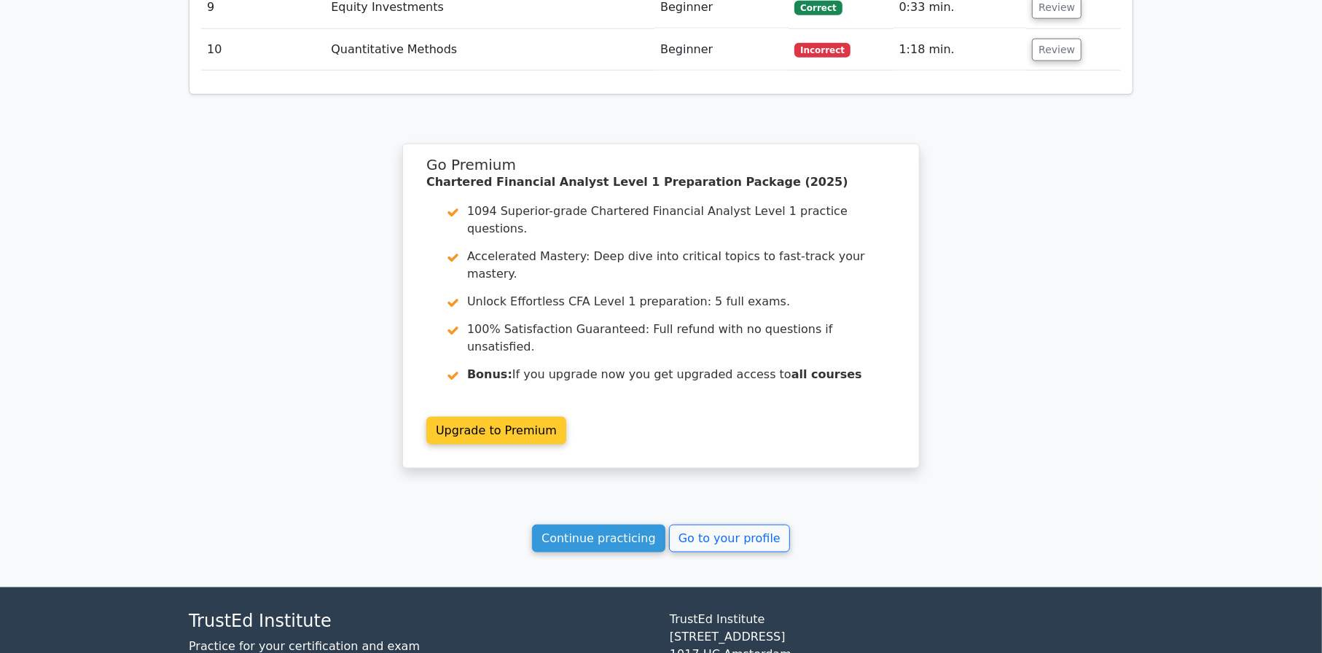
scroll to position [1551, 0]
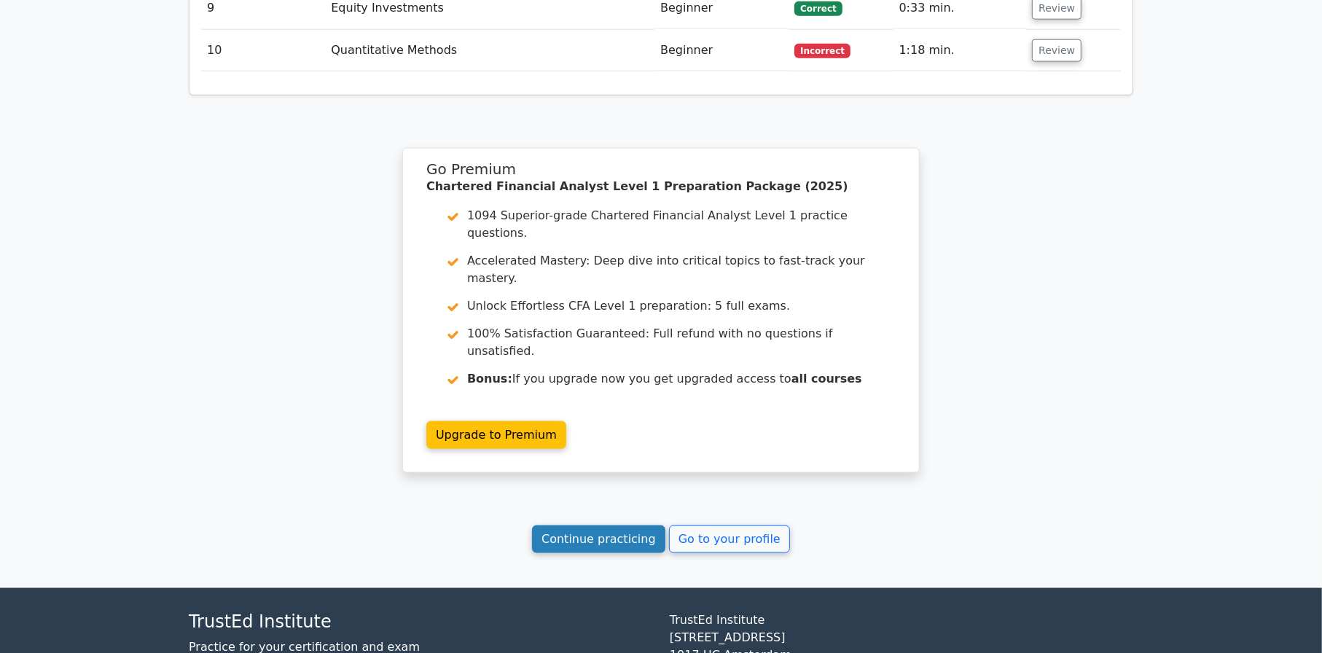
click at [590, 525] on link "Continue practicing" at bounding box center [598, 539] width 133 height 28
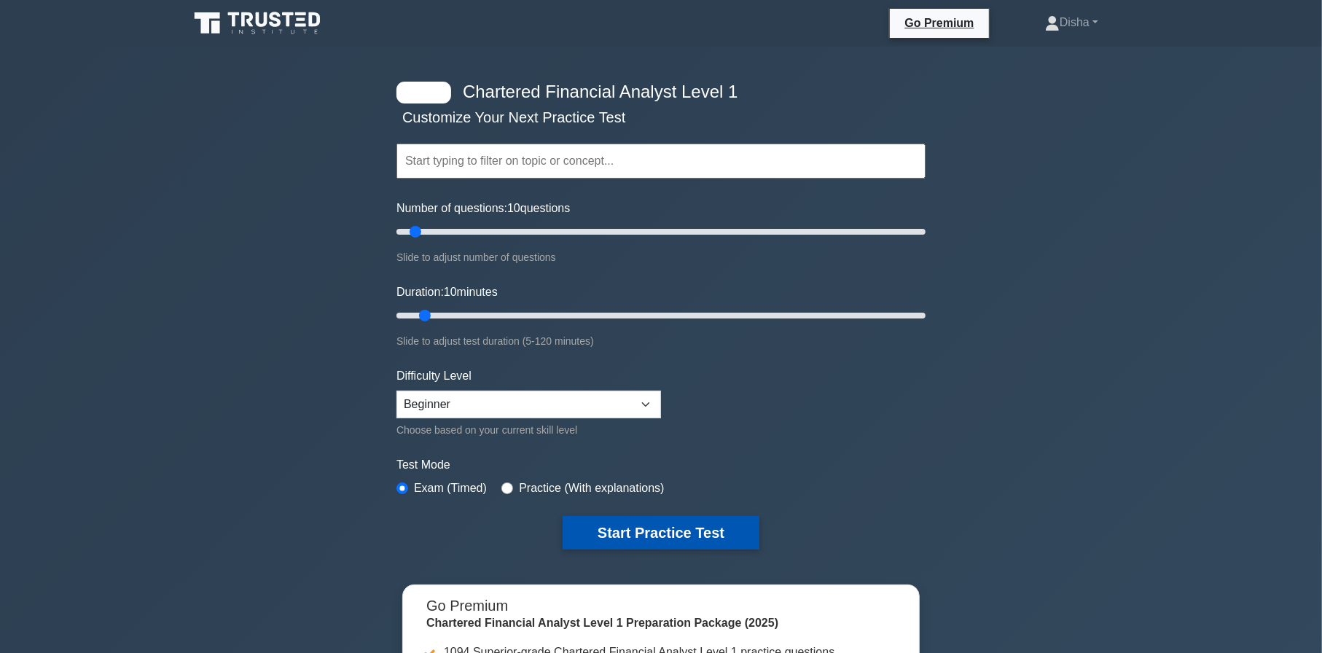
click at [599, 523] on button "Start Practice Test" at bounding box center [661, 533] width 197 height 34
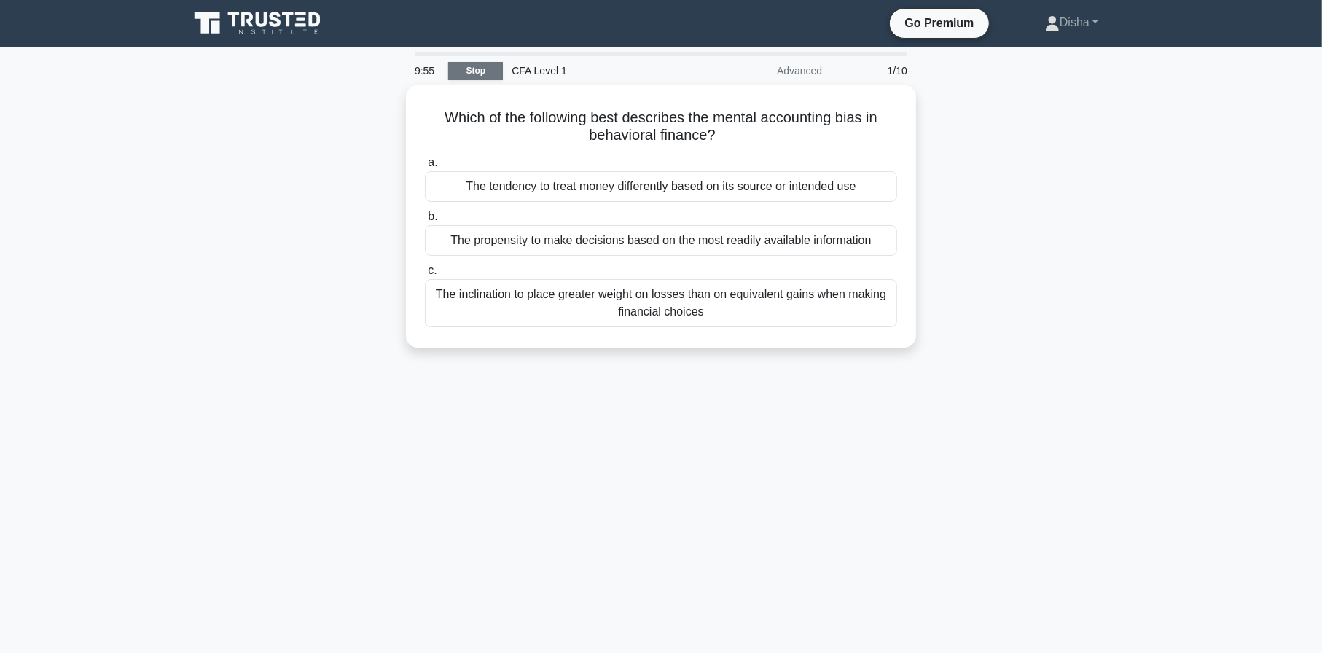
click at [476, 72] on link "Stop" at bounding box center [475, 71] width 55 height 18
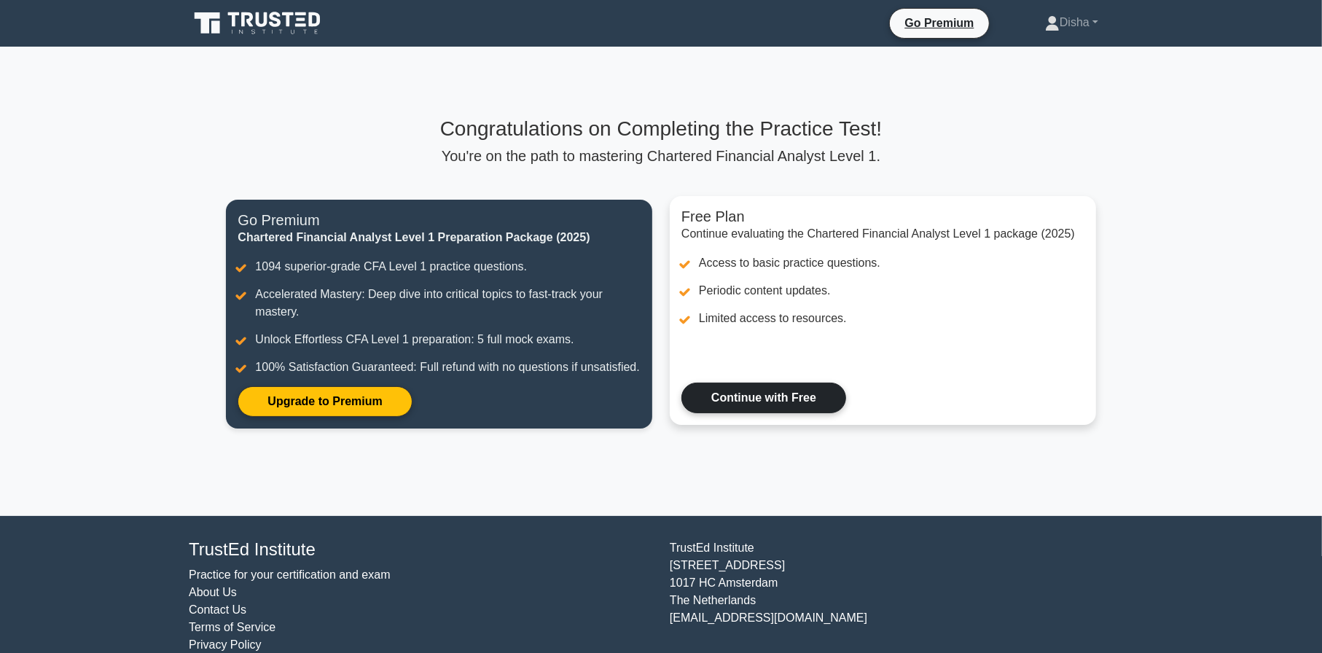
drag, startPoint x: 0, startPoint y: 0, endPoint x: 752, endPoint y: 401, distance: 852.3
click at [752, 401] on link "Continue with Free" at bounding box center [763, 398] width 165 height 31
